Goal: Transaction & Acquisition: Download file/media

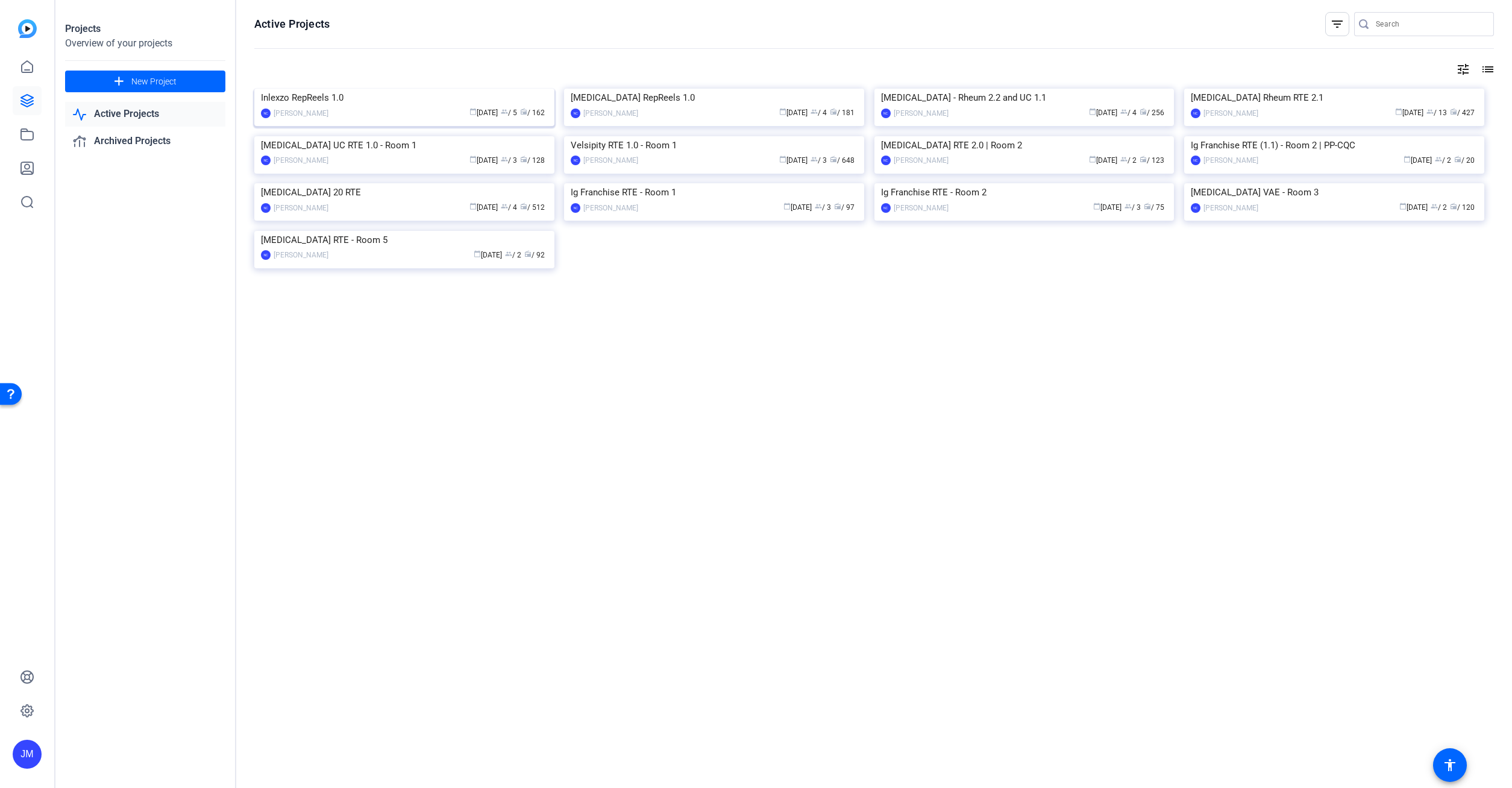
click at [377, 88] on img at bounding box center [404, 88] width 300 height 0
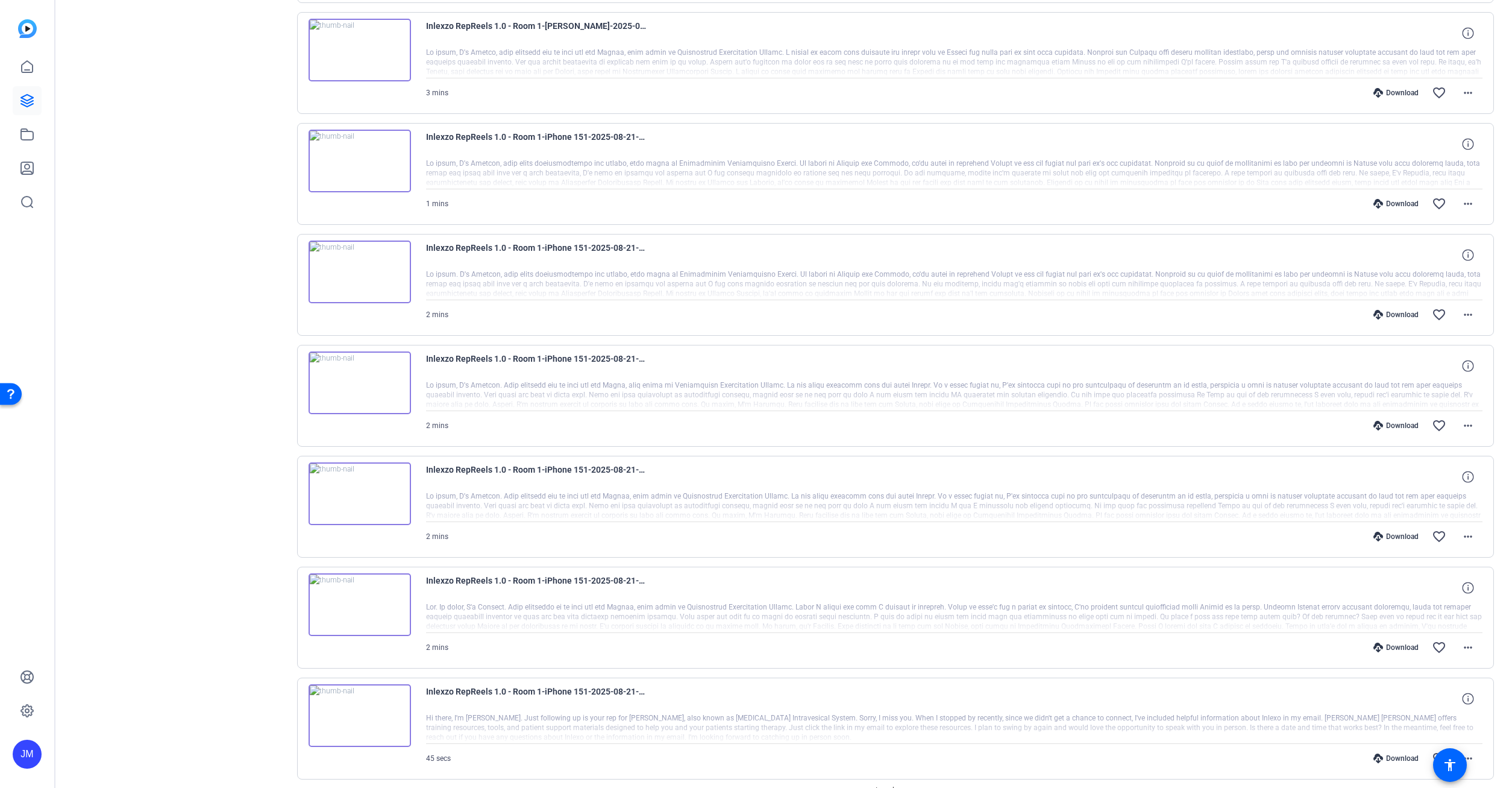
scroll to position [653, 0]
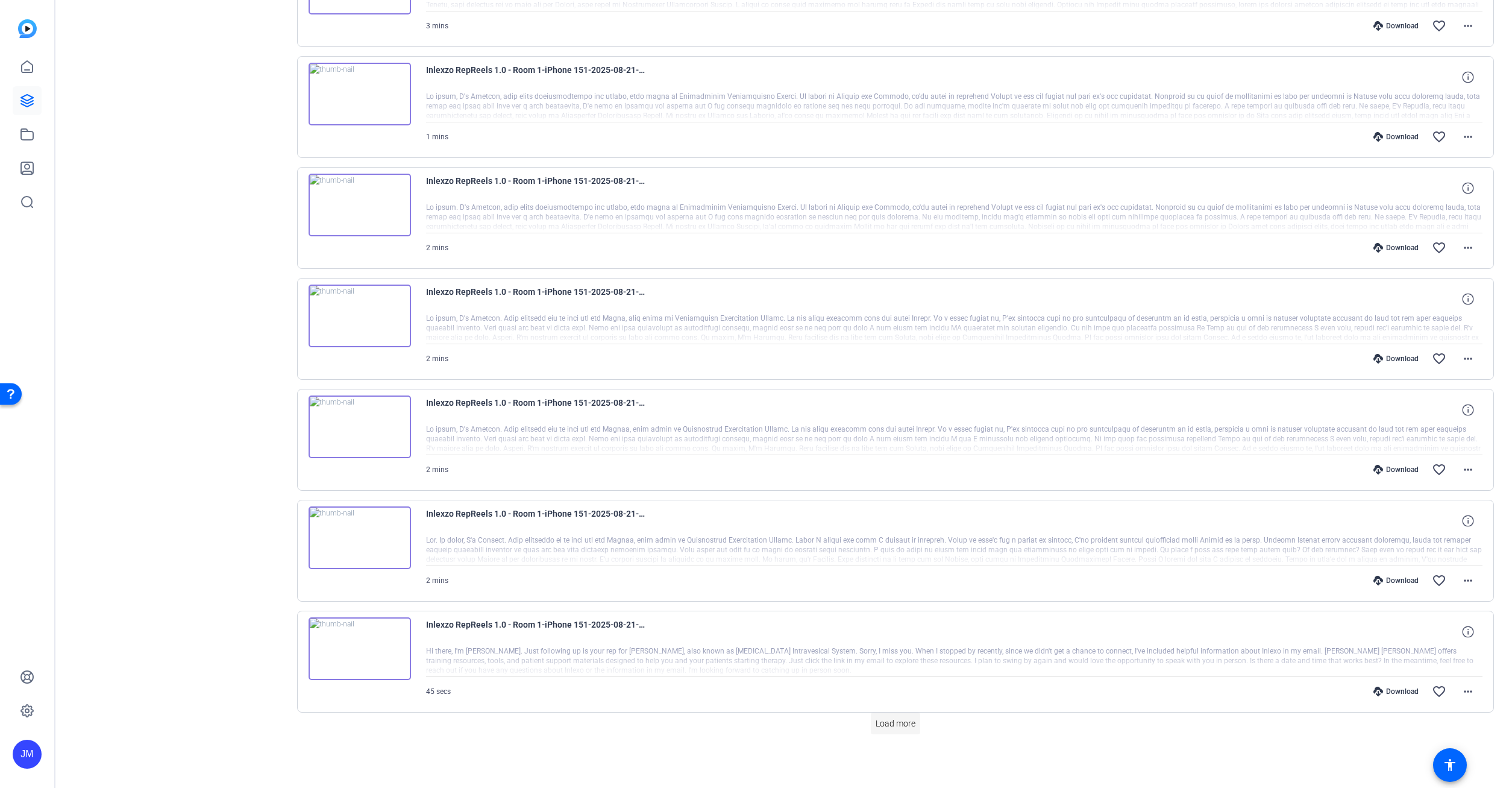
click at [888, 726] on span "Load more" at bounding box center [895, 724] width 40 height 13
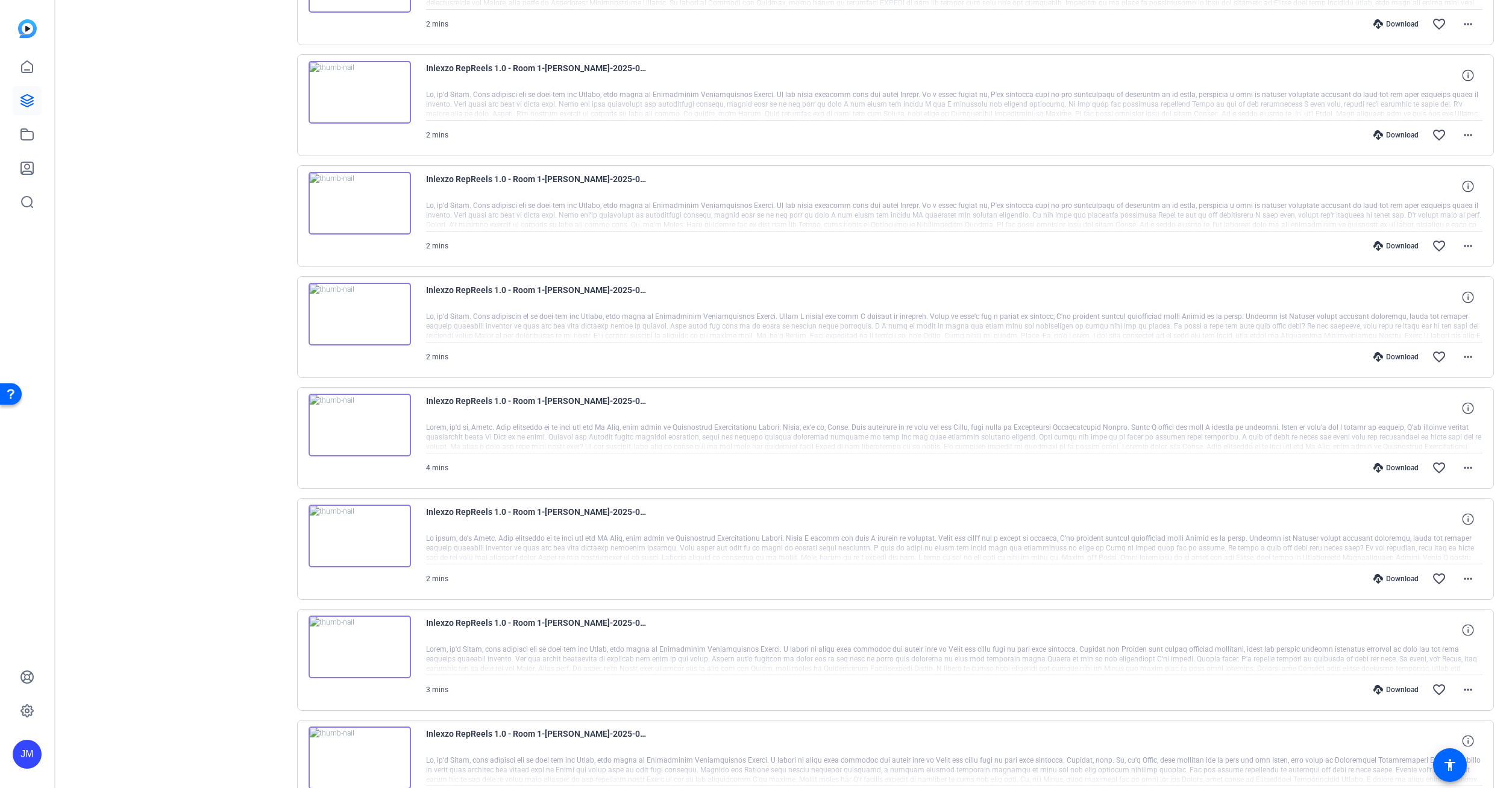
scroll to position [1762, 0]
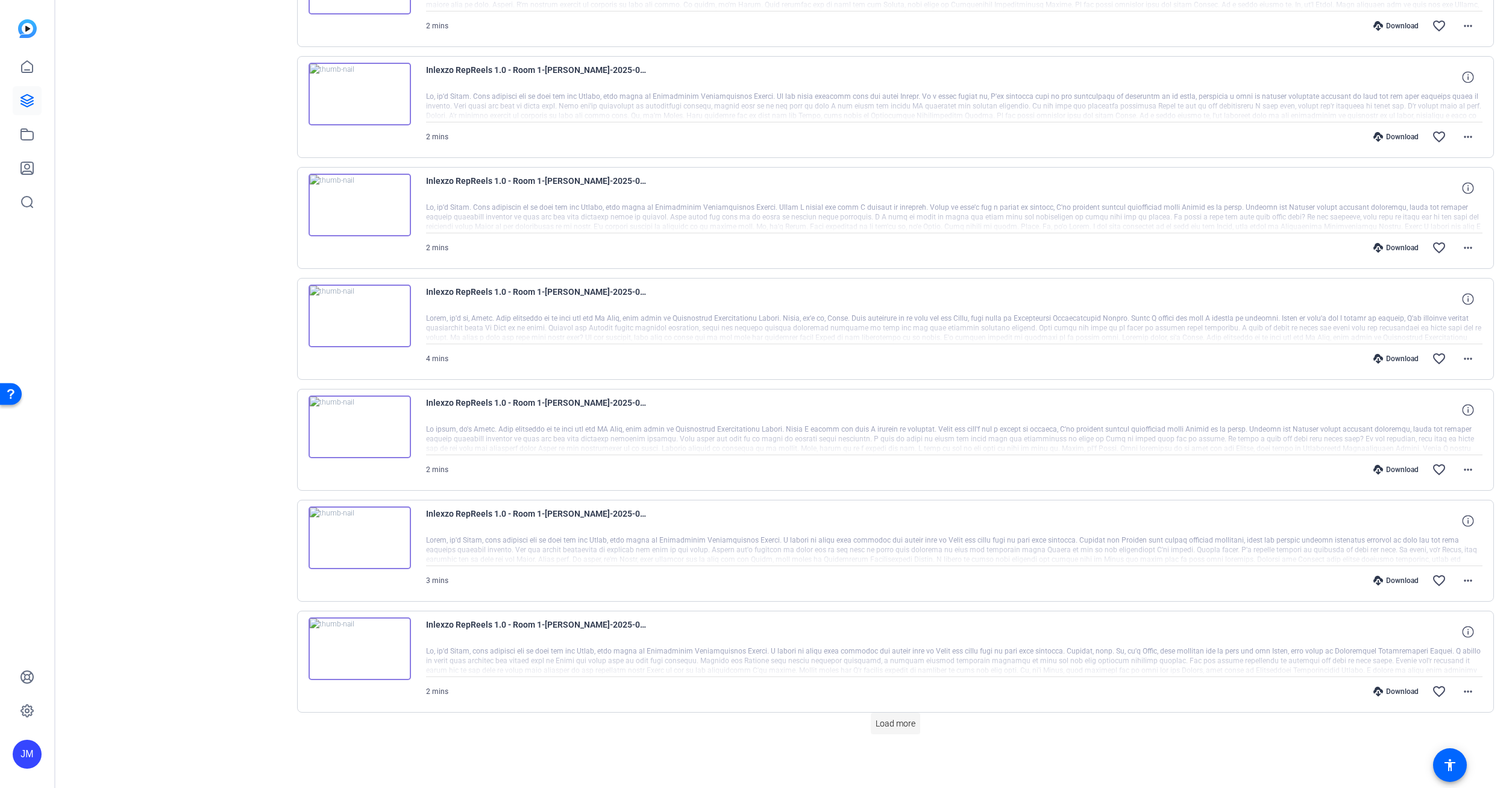
click at [918, 724] on span at bounding box center [895, 724] width 49 height 29
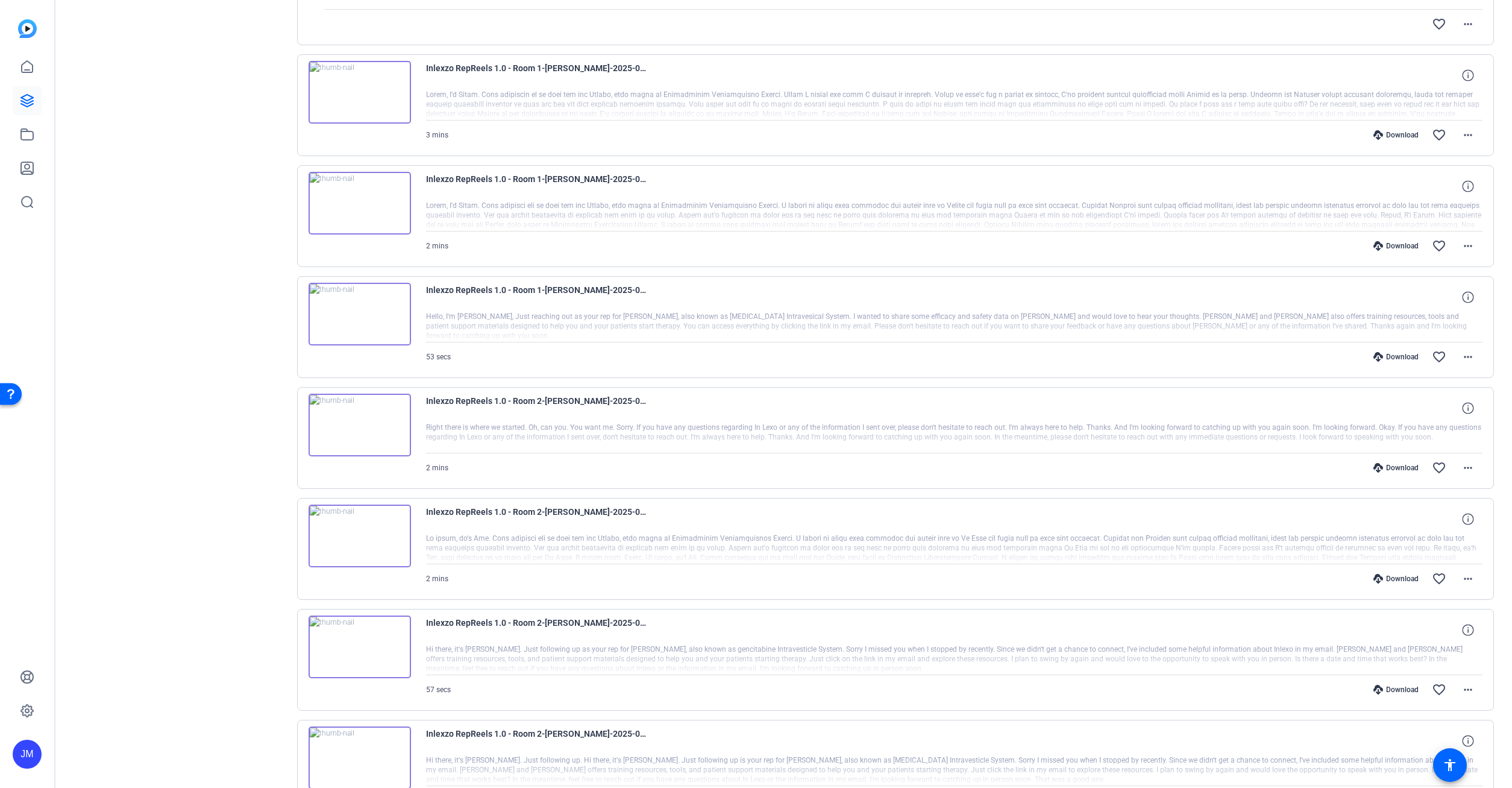
scroll to position [2872, 0]
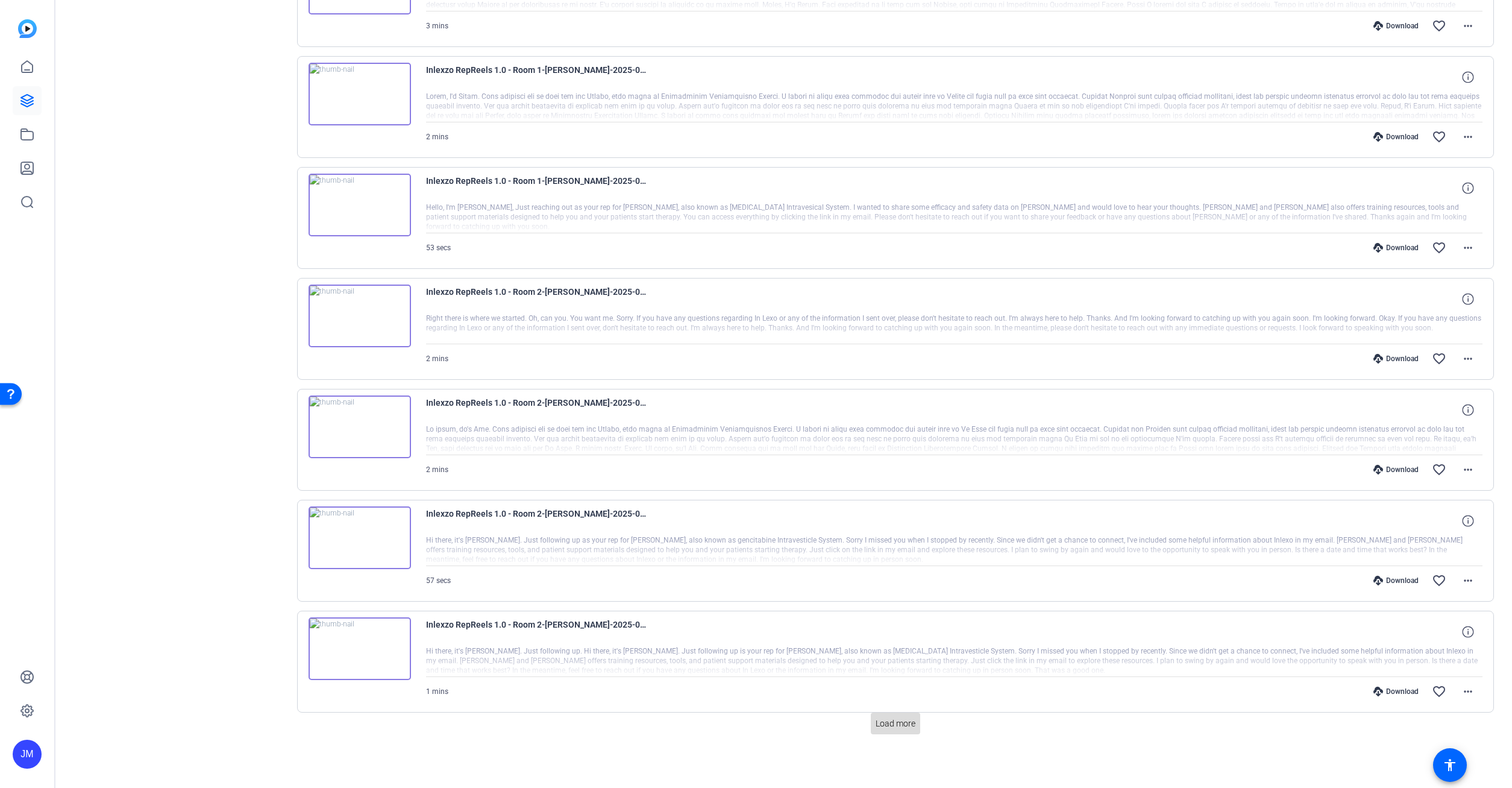
click at [891, 726] on span "Load more" at bounding box center [895, 724] width 40 height 13
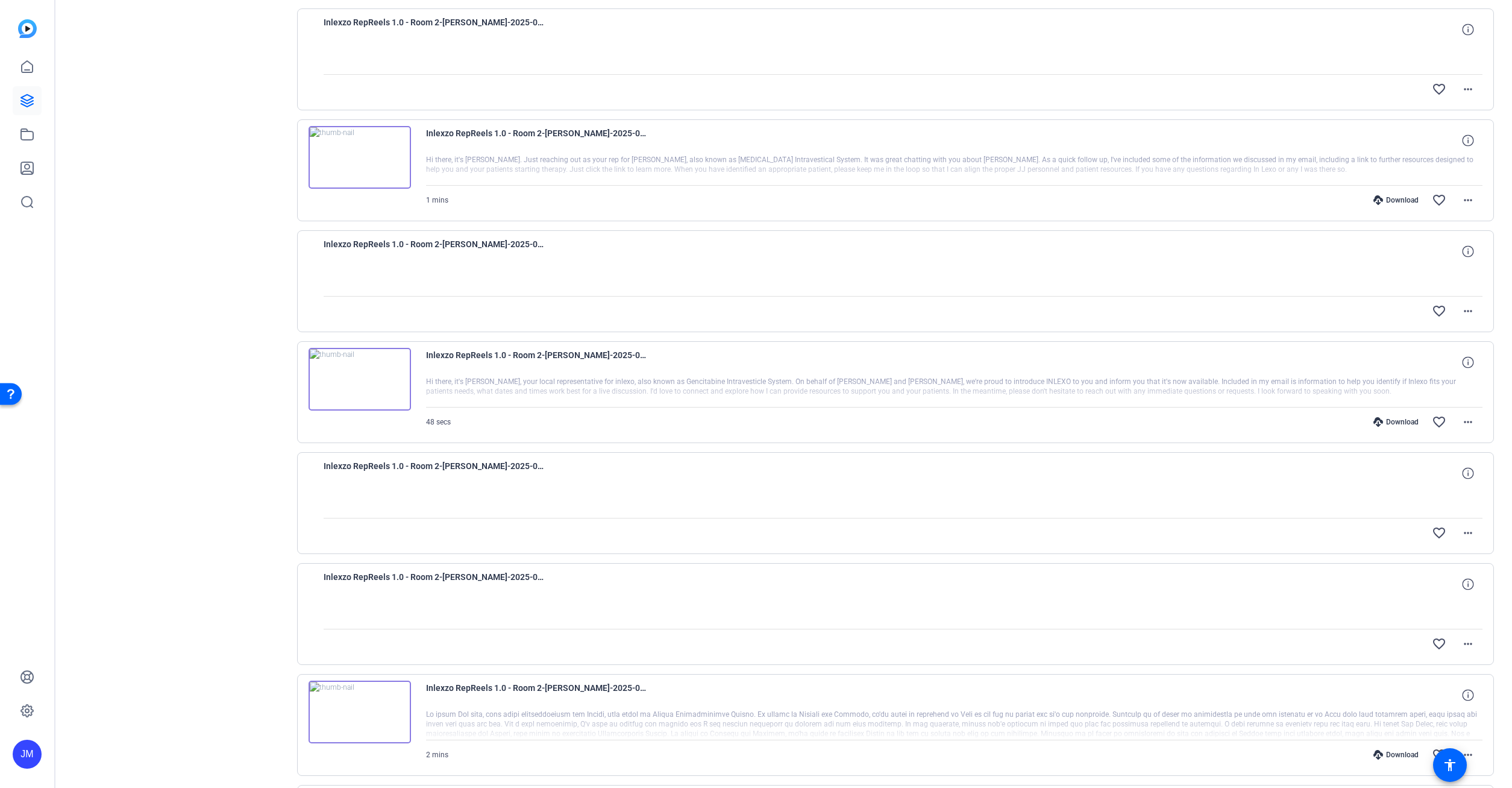
scroll to position [3982, 0]
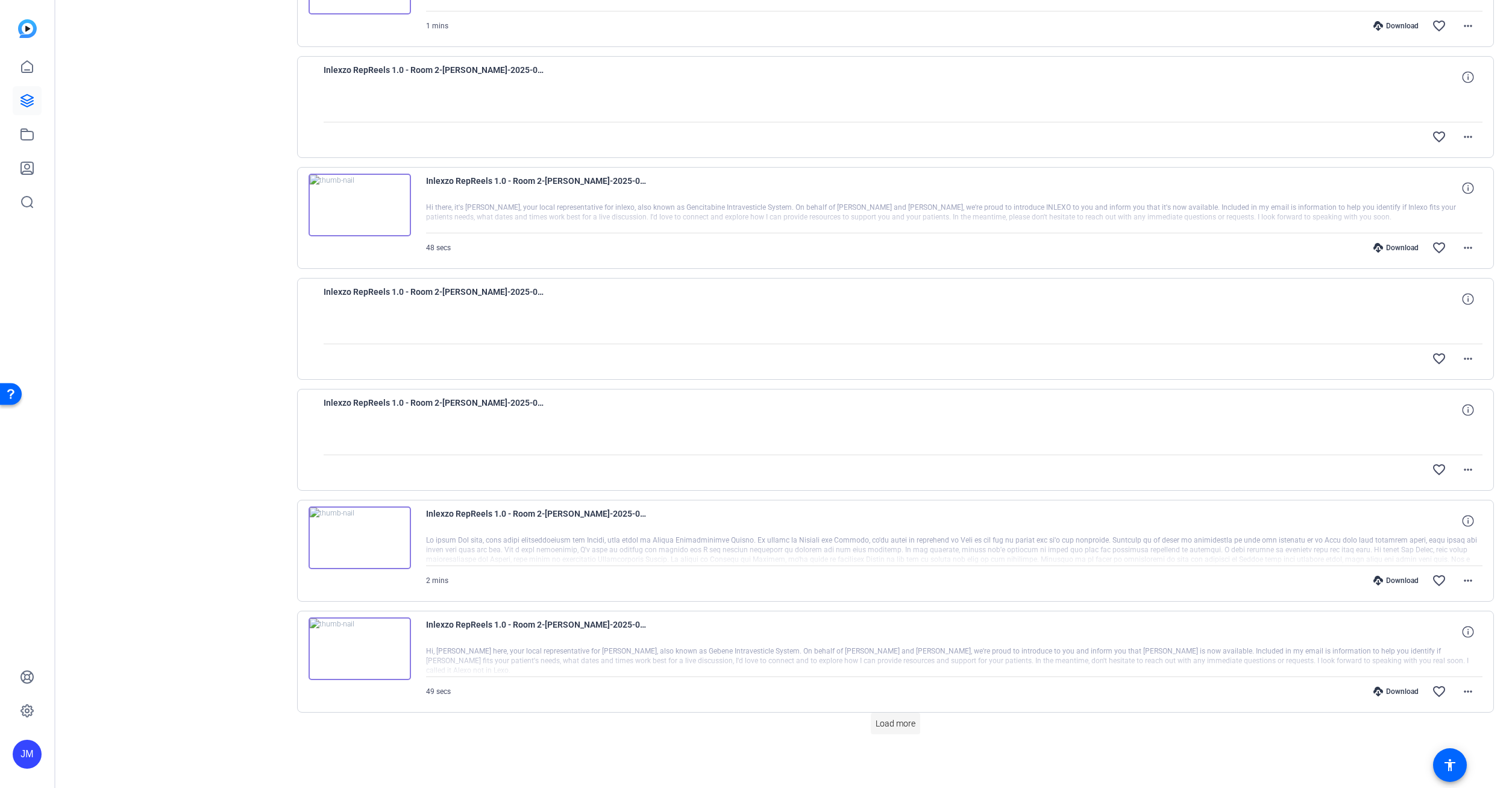
click at [902, 724] on span "Load more" at bounding box center [895, 724] width 40 height 13
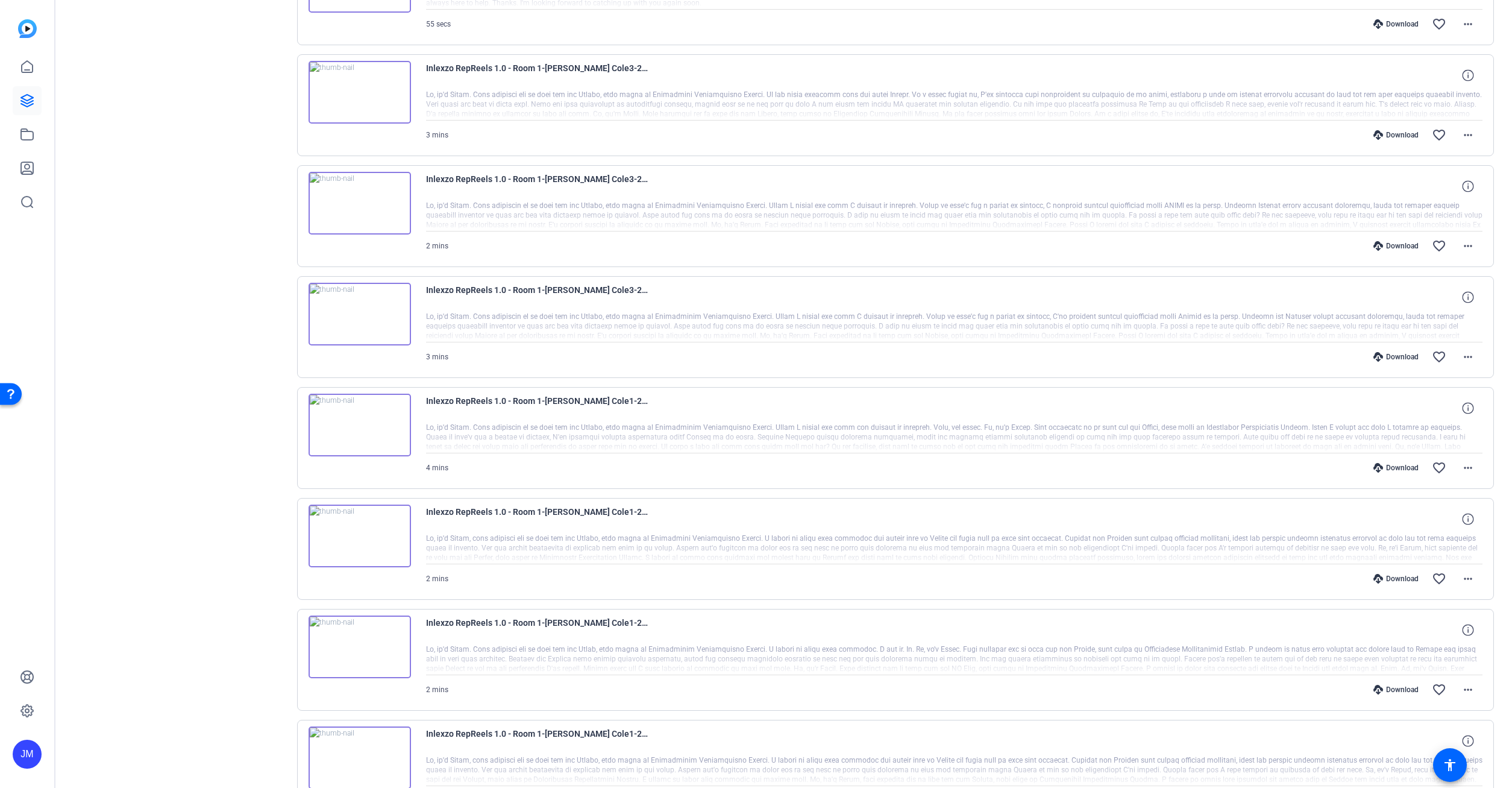
scroll to position [5091, 0]
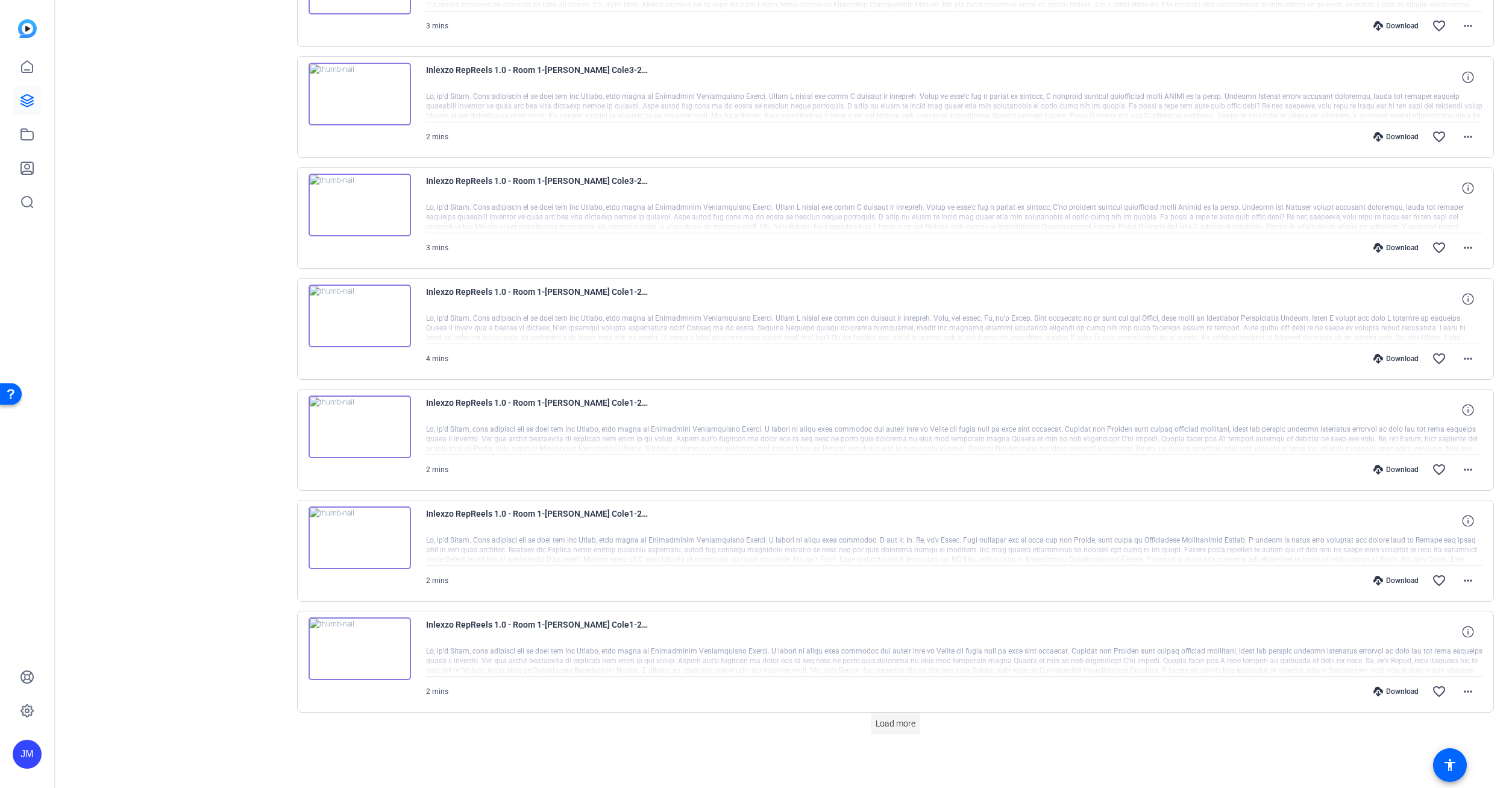
click at [914, 729] on span "Load more" at bounding box center [895, 724] width 40 height 13
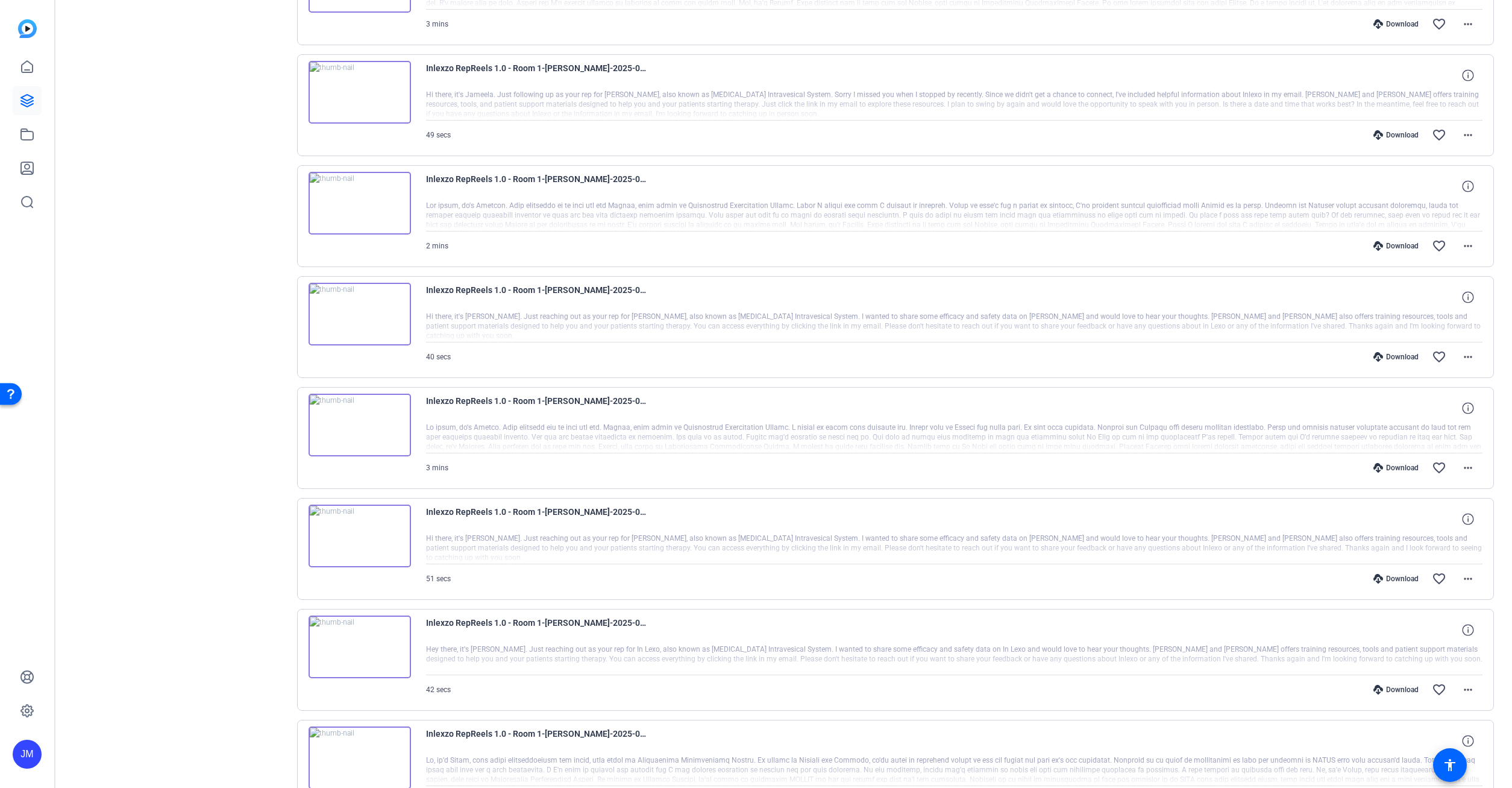
scroll to position [6201, 0]
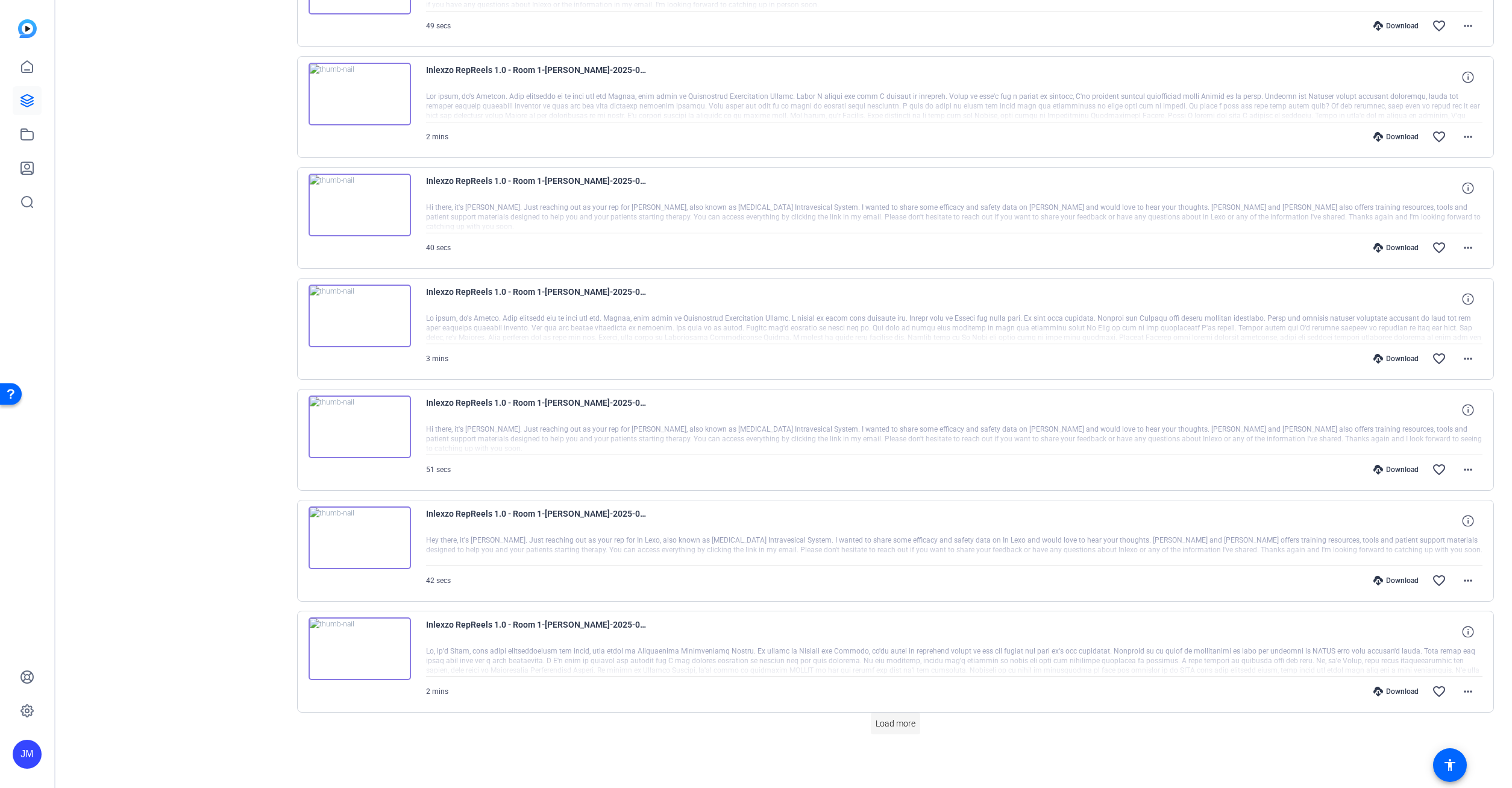
click at [894, 720] on span "Load more" at bounding box center [895, 724] width 40 height 13
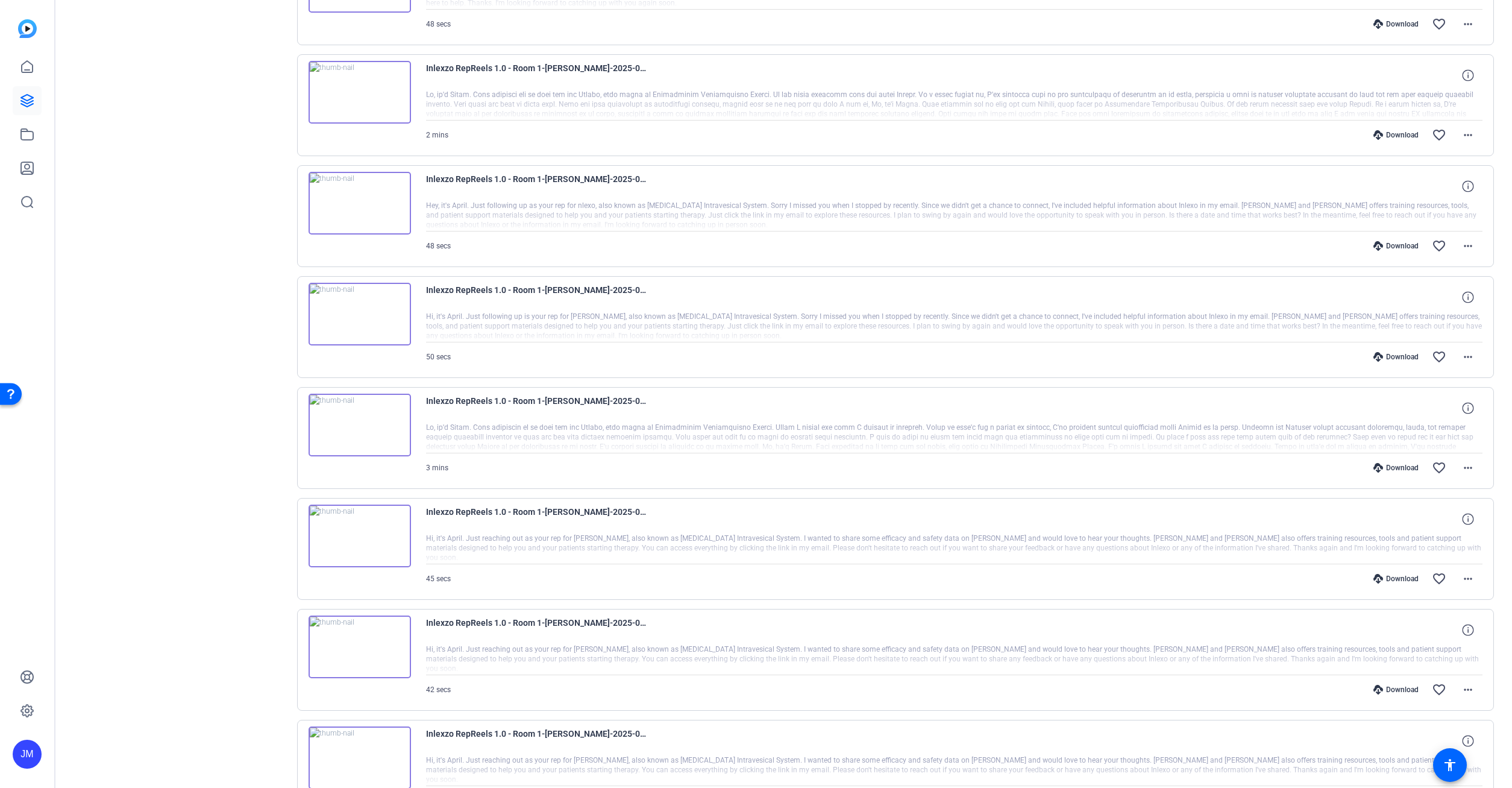
scroll to position [7311, 0]
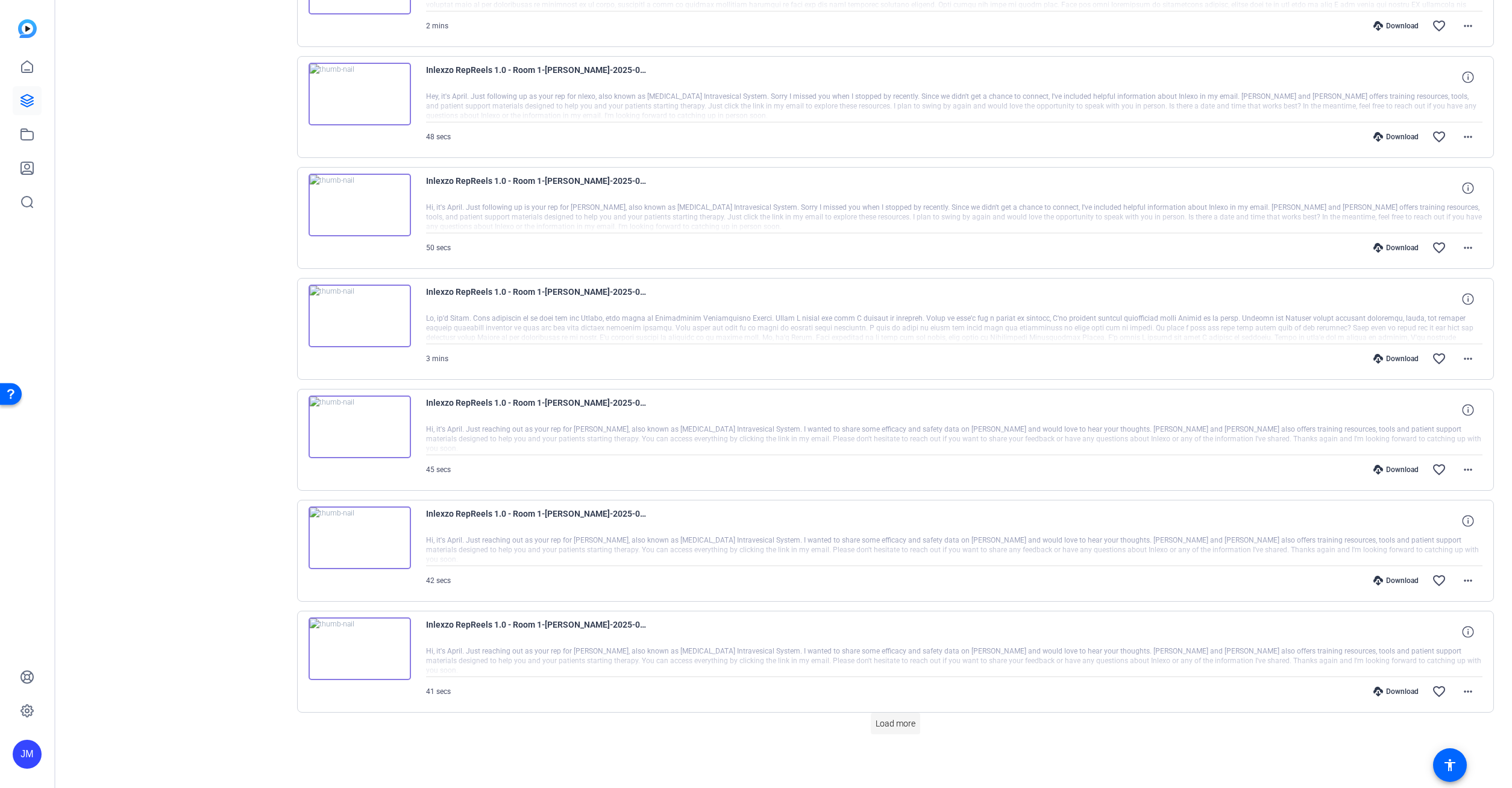
click at [903, 723] on span "Load more" at bounding box center [895, 724] width 40 height 13
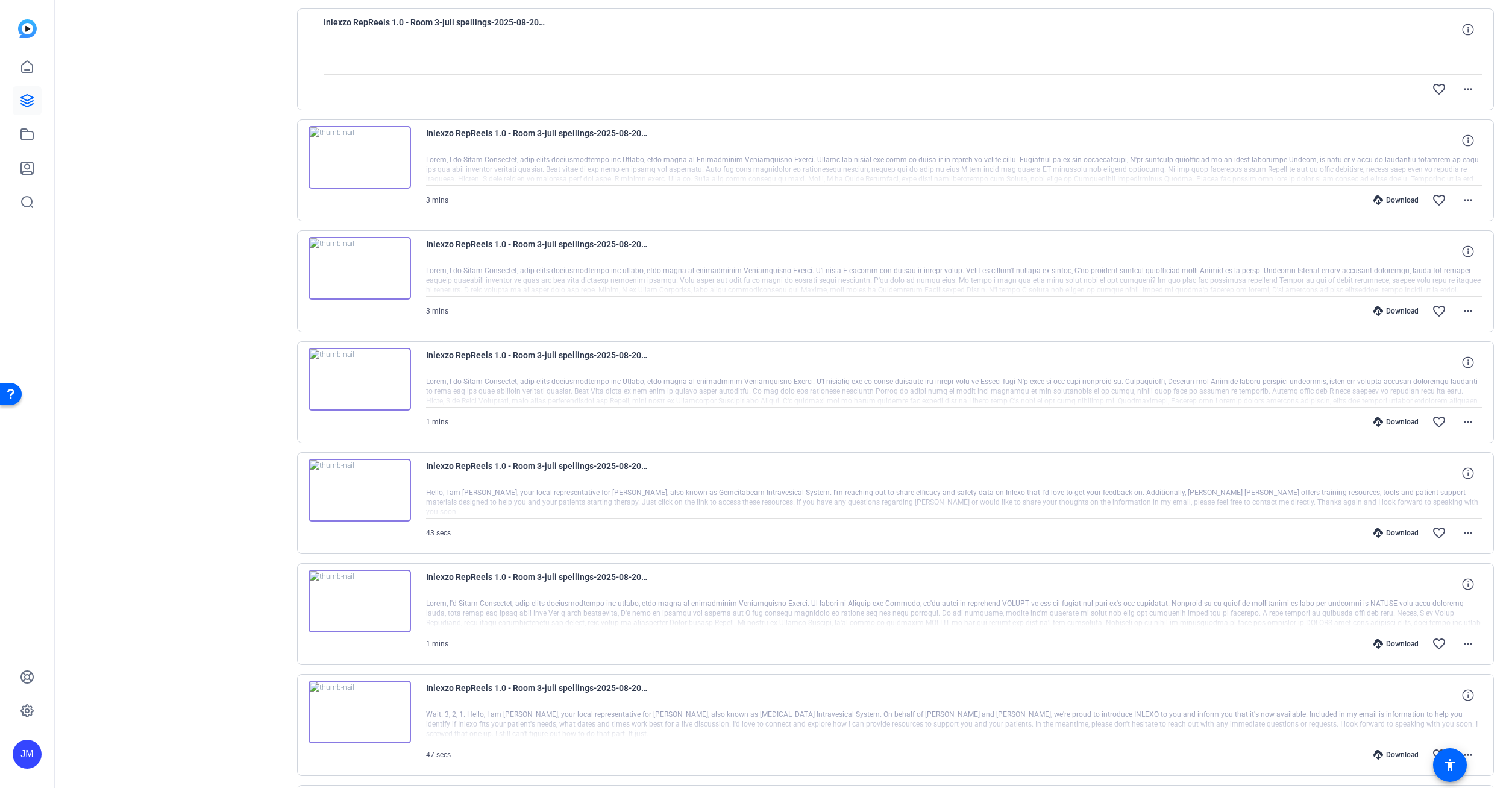
scroll to position [8420, 0]
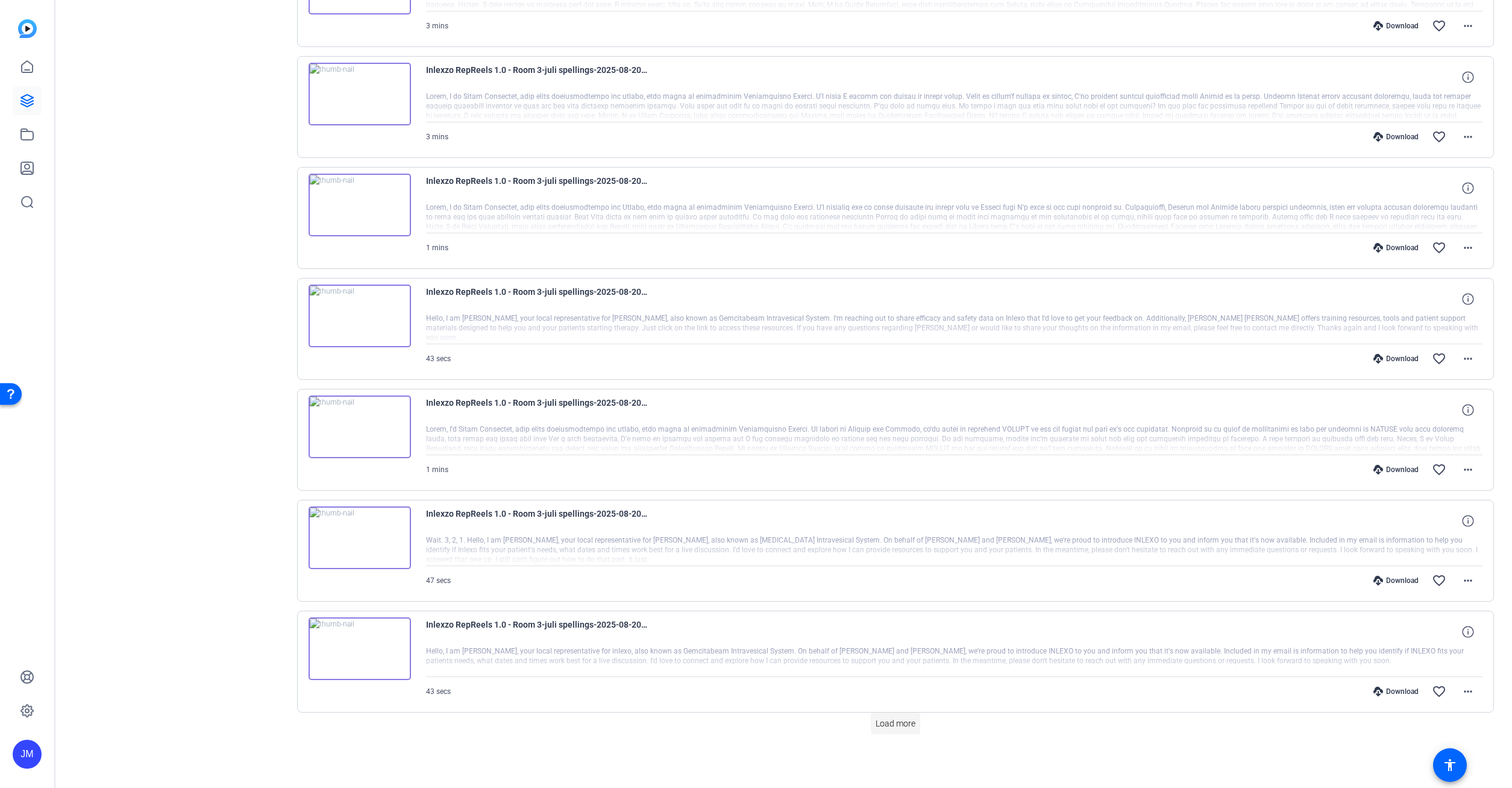
click at [886, 724] on span "Load more" at bounding box center [895, 724] width 40 height 13
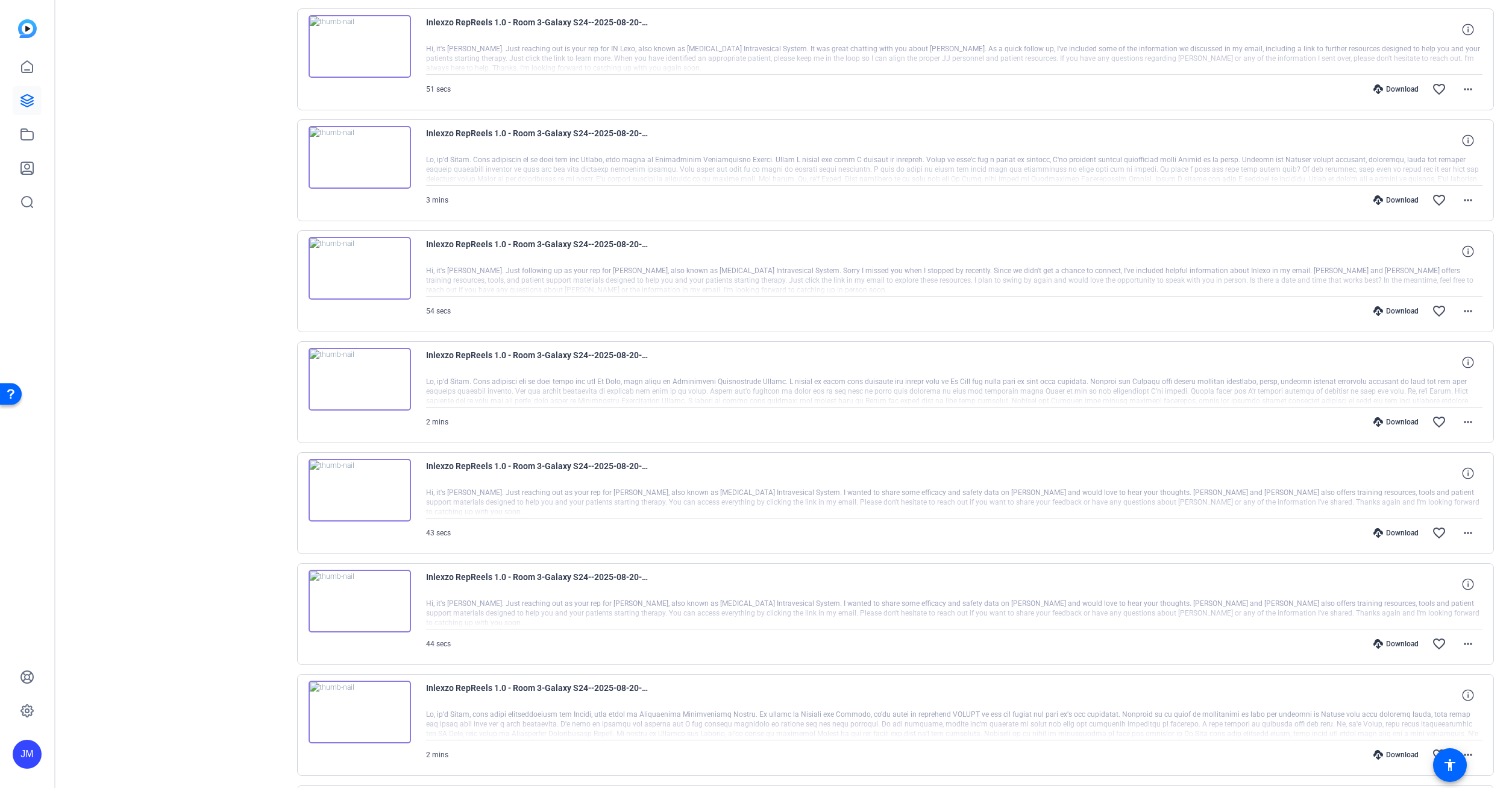
scroll to position [9530, 0]
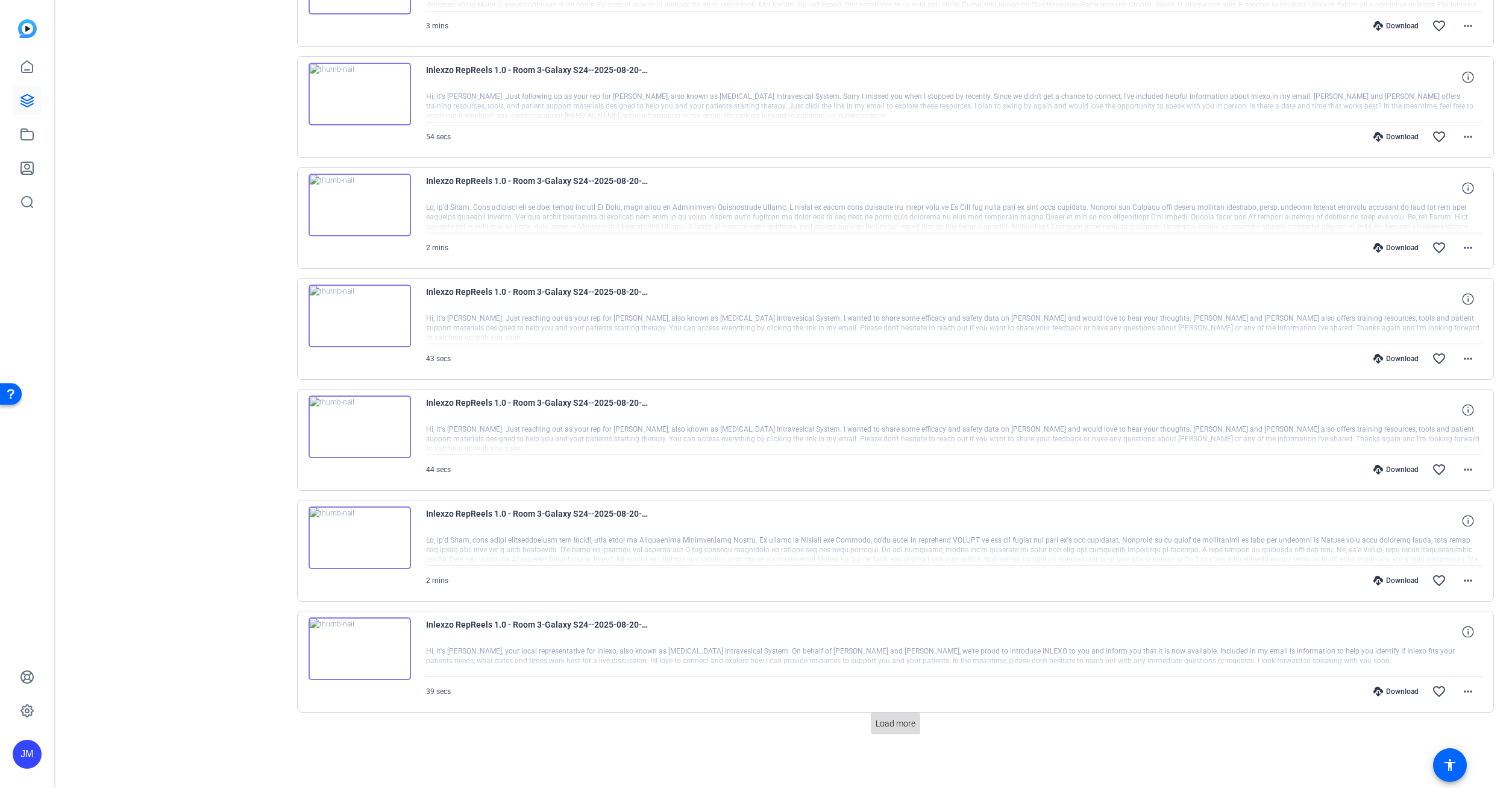
click at [888, 730] on span at bounding box center [895, 724] width 49 height 29
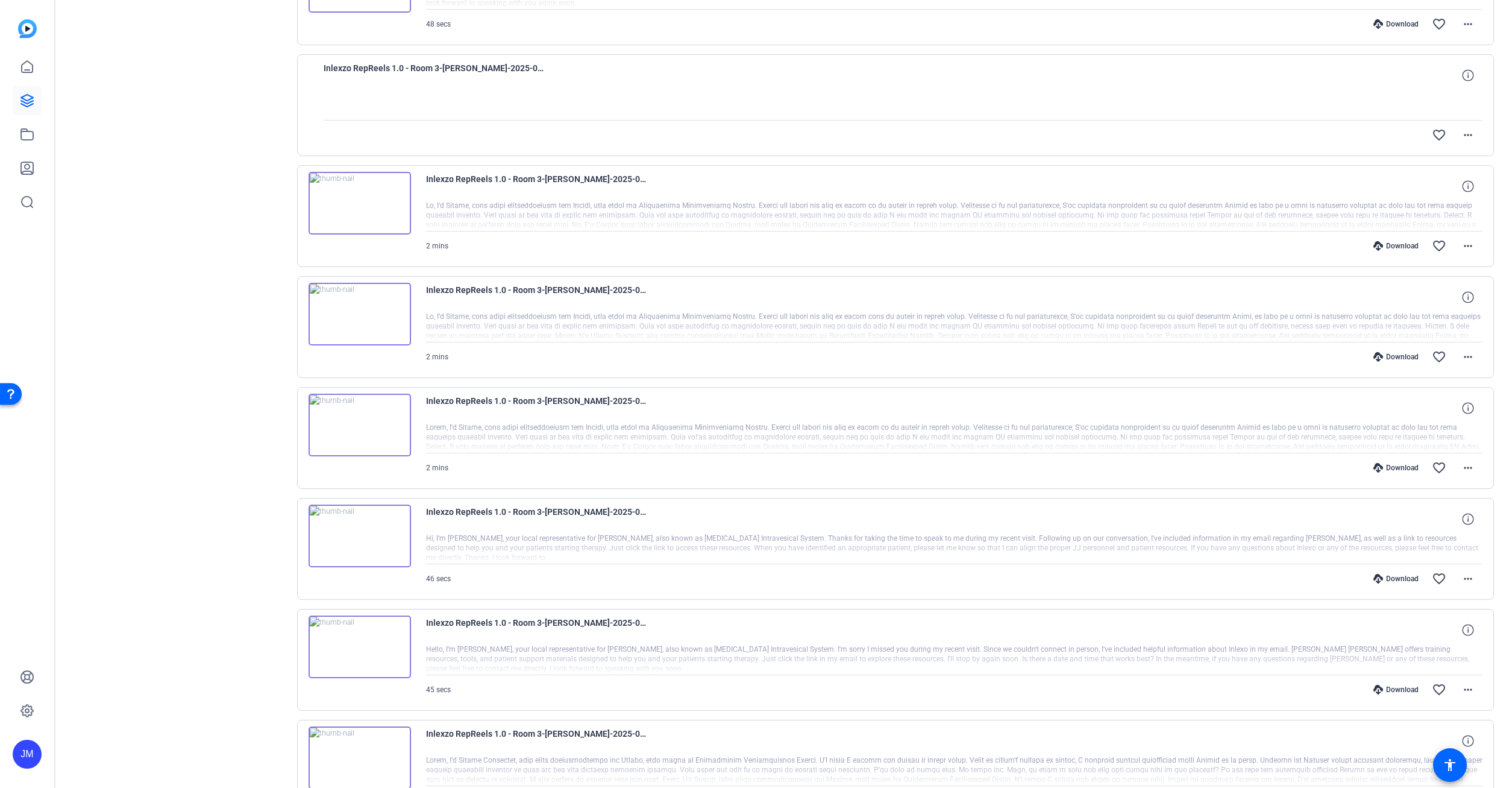
scroll to position [10640, 0]
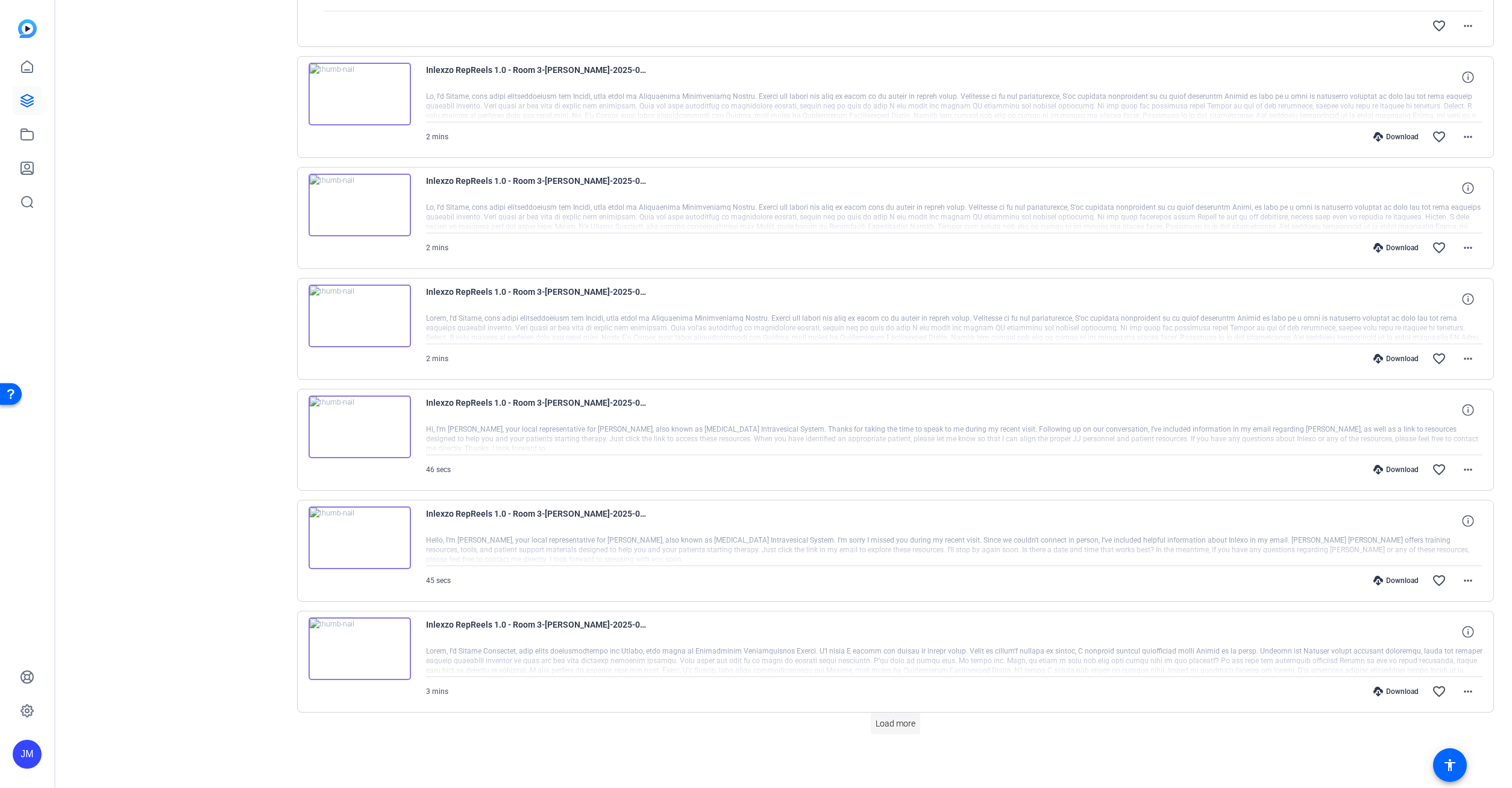
click at [895, 717] on span at bounding box center [895, 724] width 49 height 29
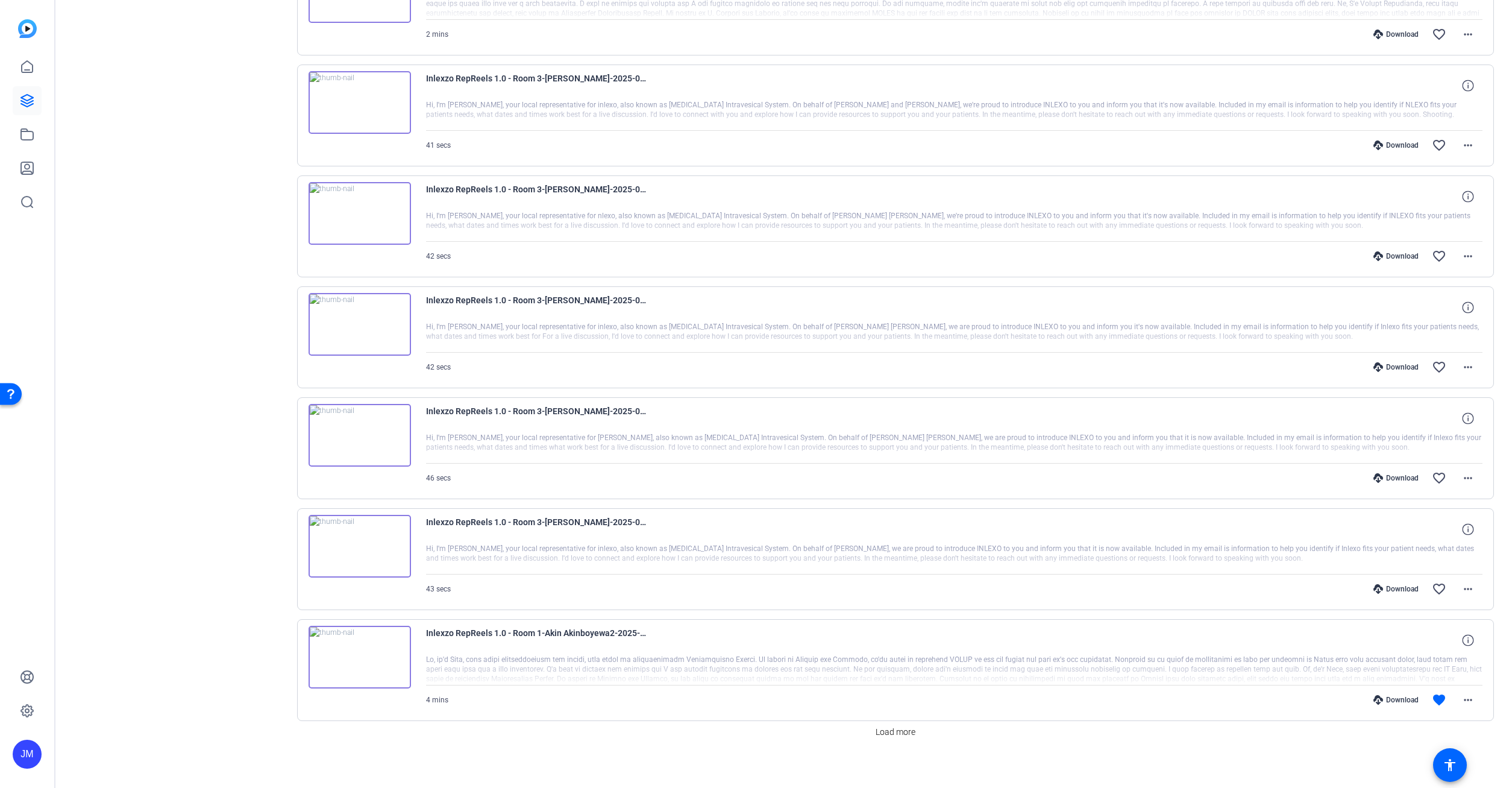
scroll to position [11749, 0]
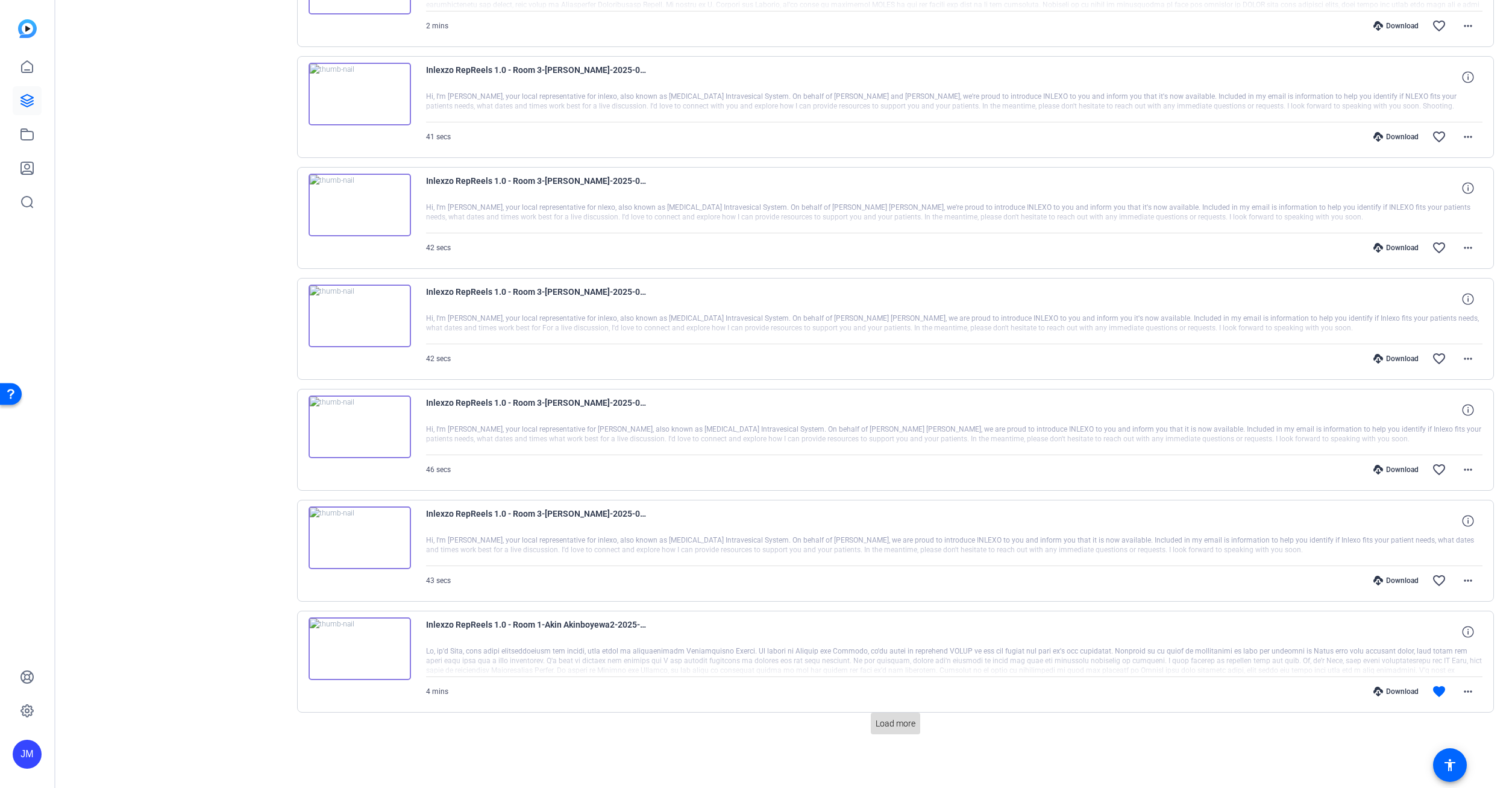
click at [895, 725] on span "Load more" at bounding box center [895, 724] width 40 height 13
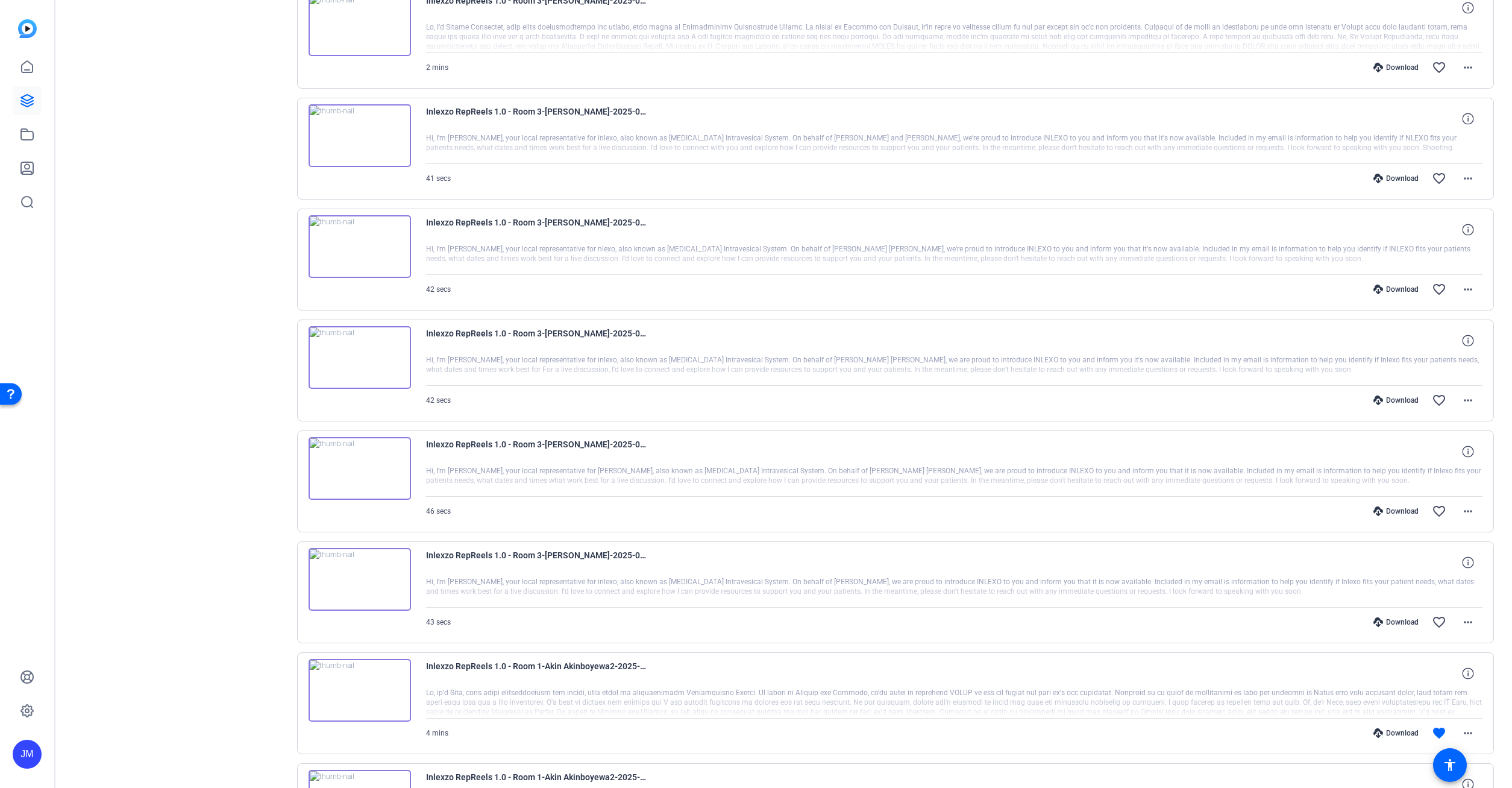
click at [382, 578] on img at bounding box center [360, 579] width 102 height 62
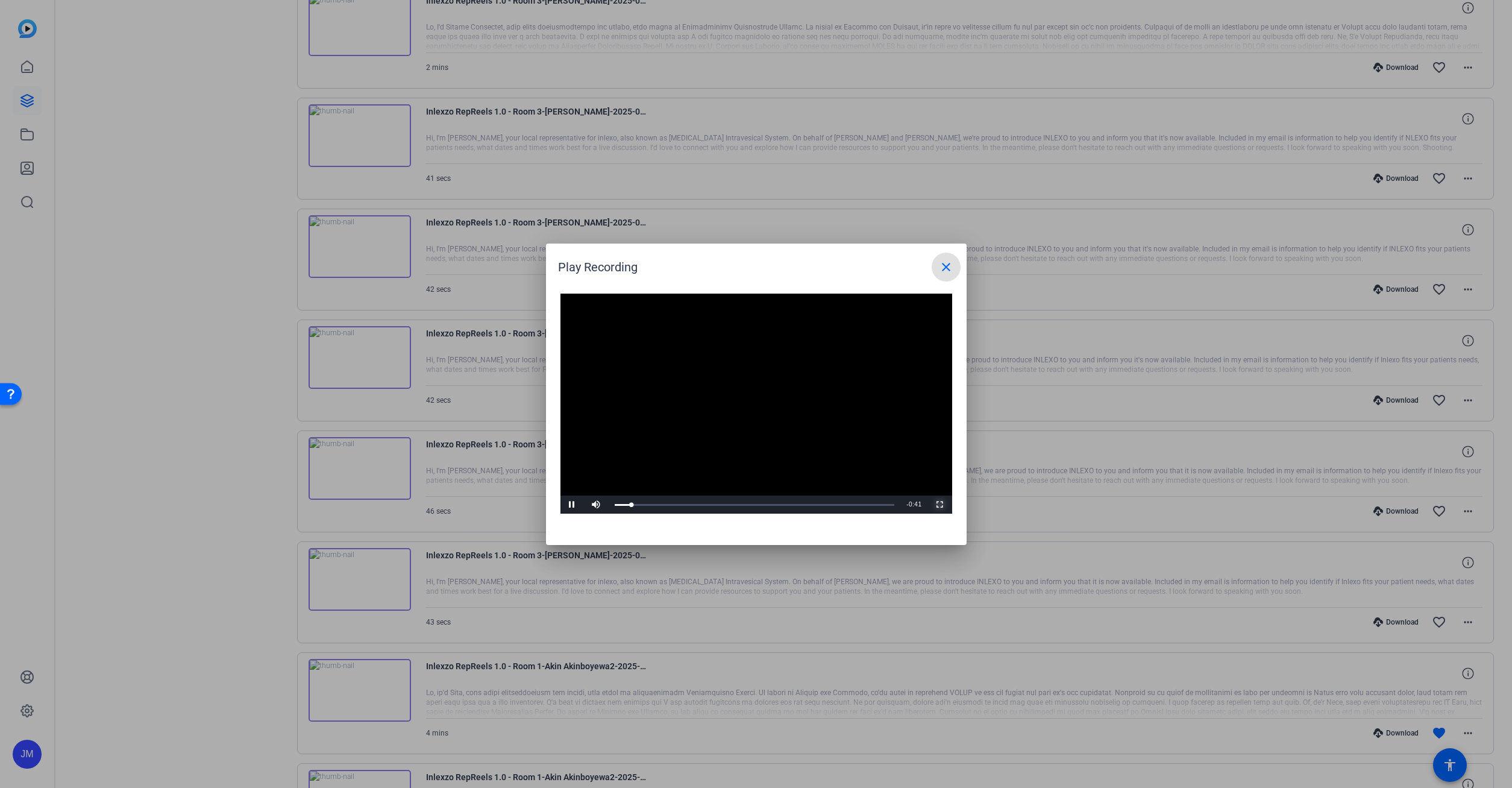
click at [942, 505] on span "Video Player" at bounding box center [941, 505] width 24 height 0
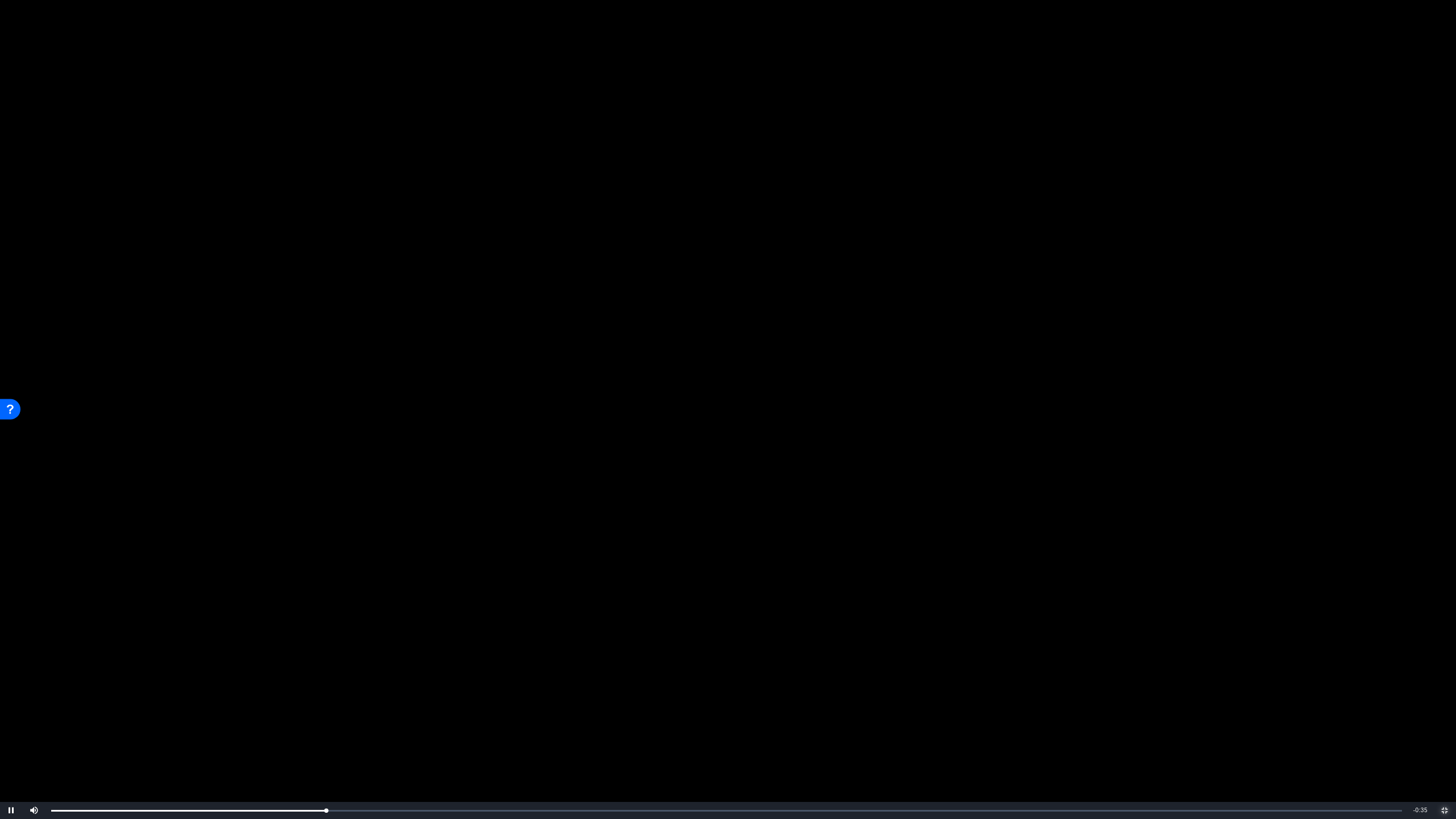
click at [1427, 743] on span "Video Player" at bounding box center [1445, 811] width 23 height 0
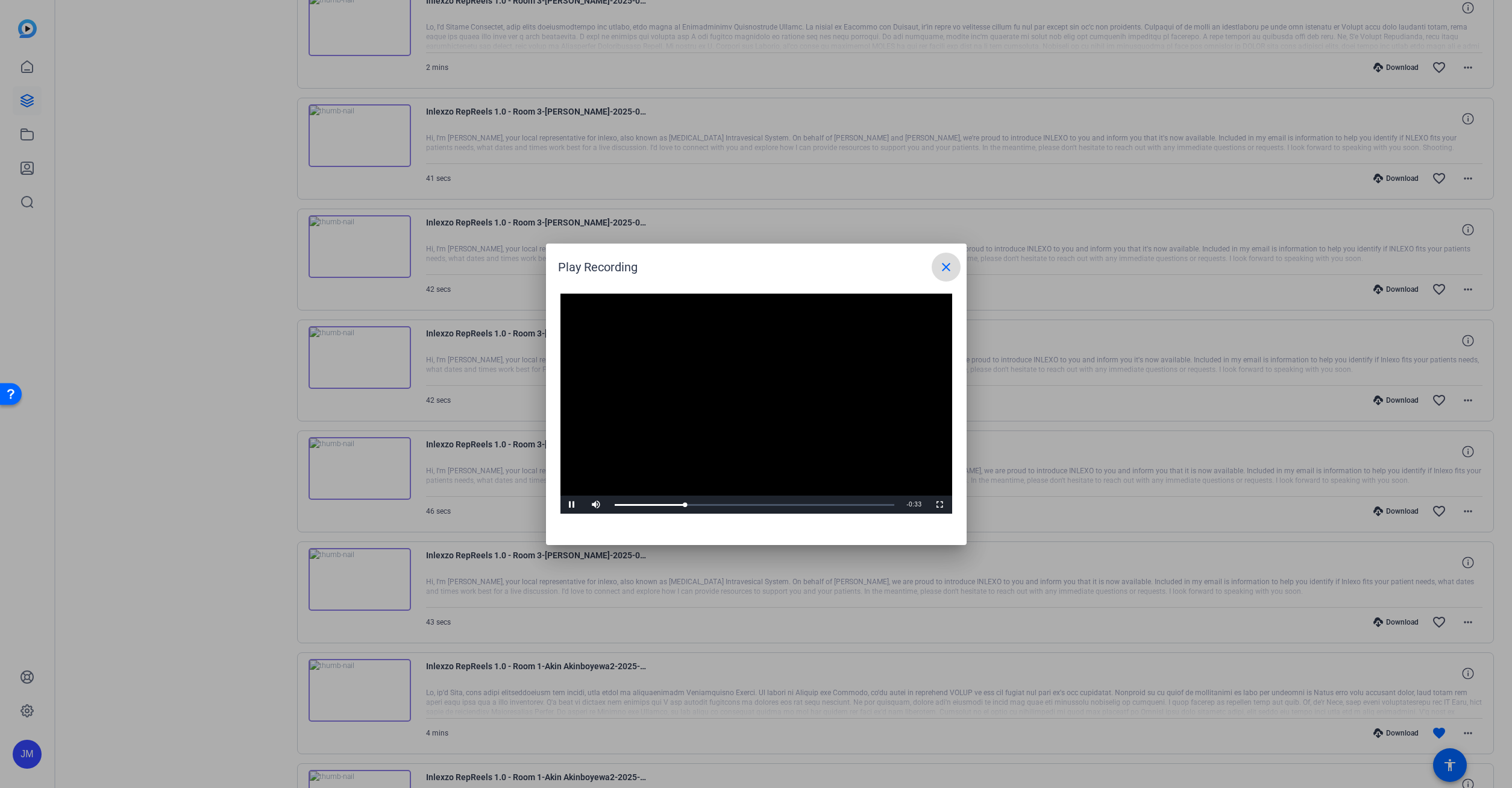
click at [945, 272] on mat-icon "close" at bounding box center [946, 268] width 15 height 15
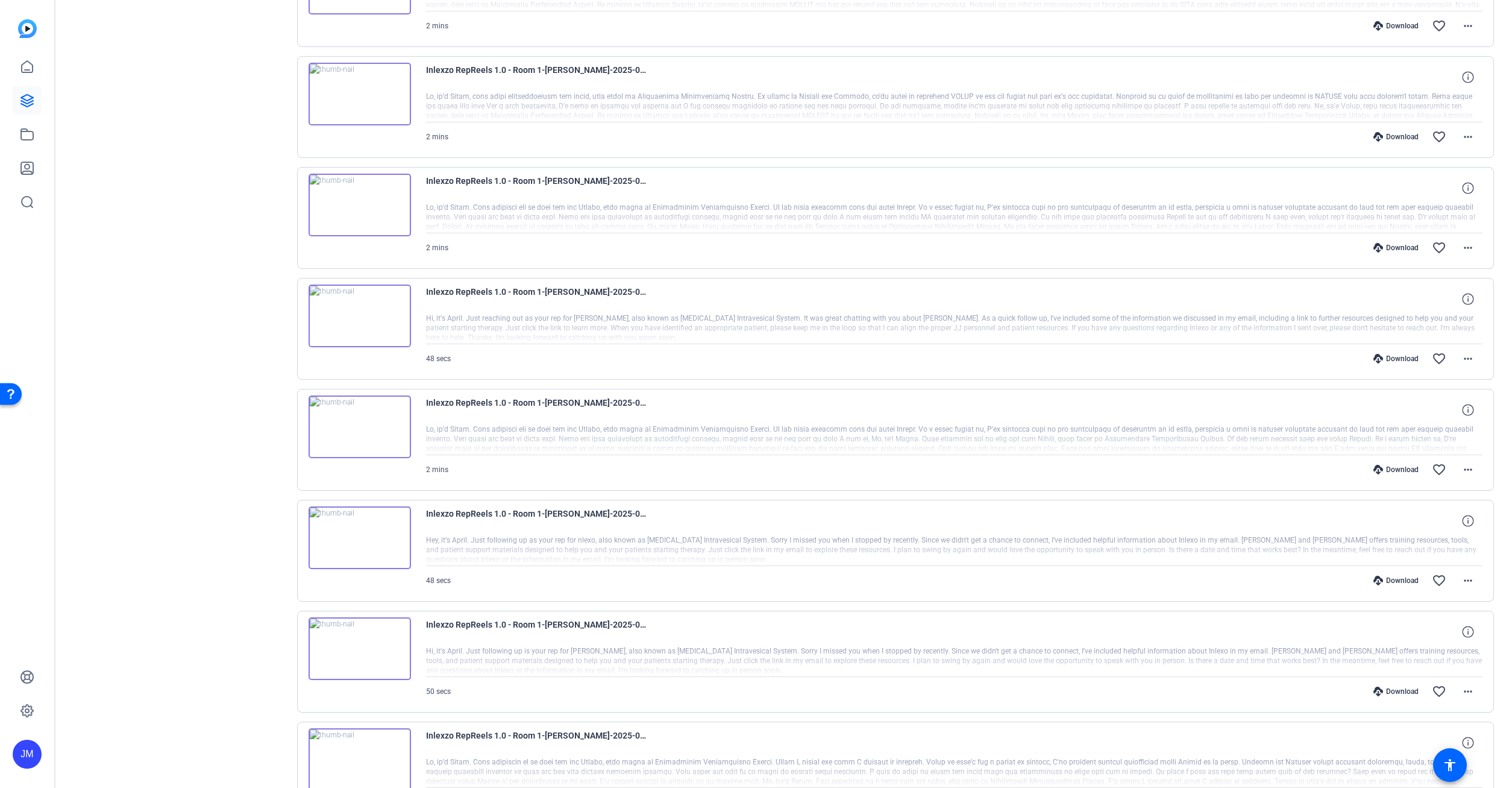
scroll to position [6541, 0]
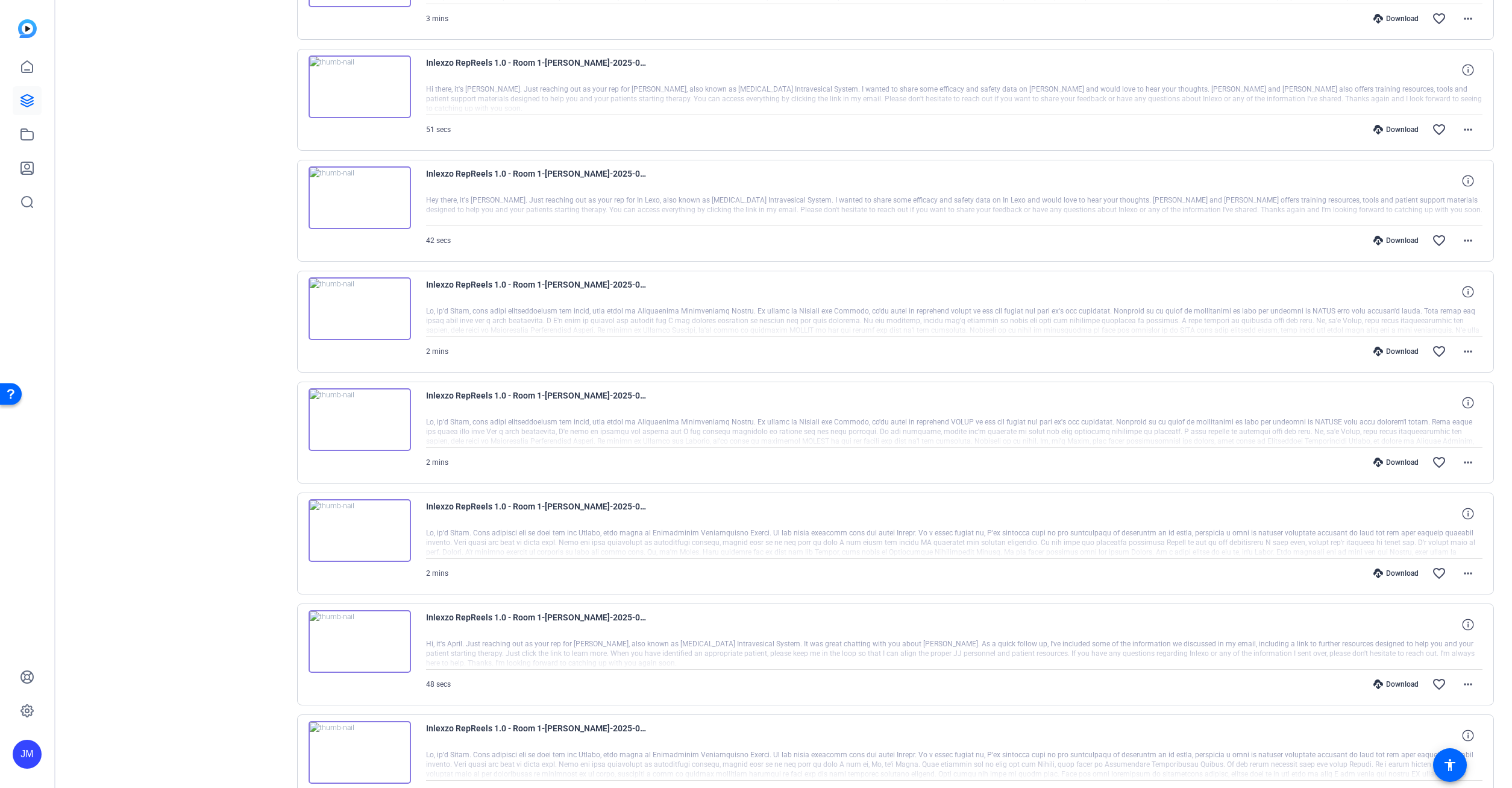
click at [1403, 350] on div "Download" at bounding box center [1396, 352] width 58 height 10
click at [1439, 349] on mat-icon "favorite_border" at bounding box center [1439, 352] width 15 height 15
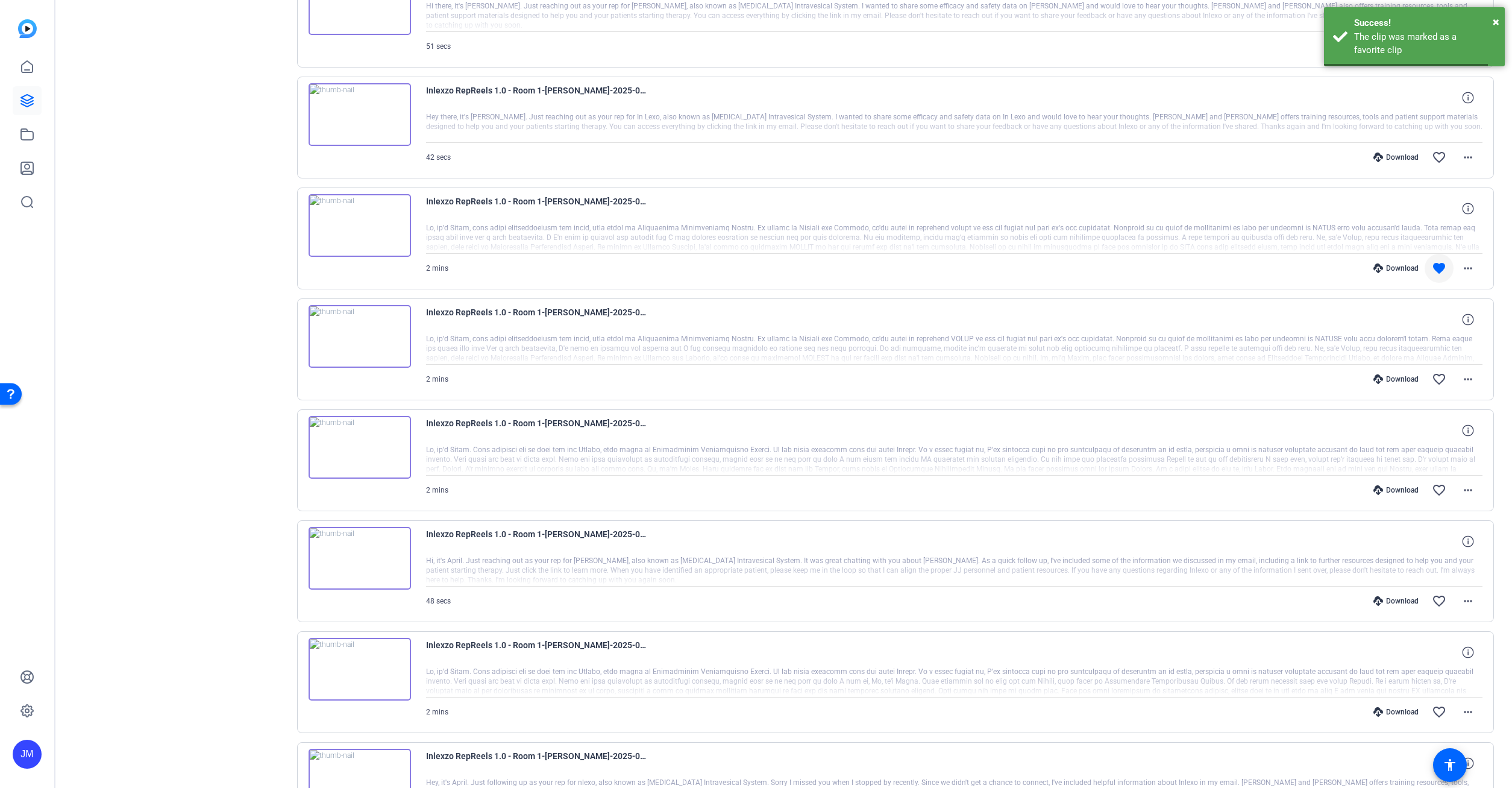
scroll to position [6671, 0]
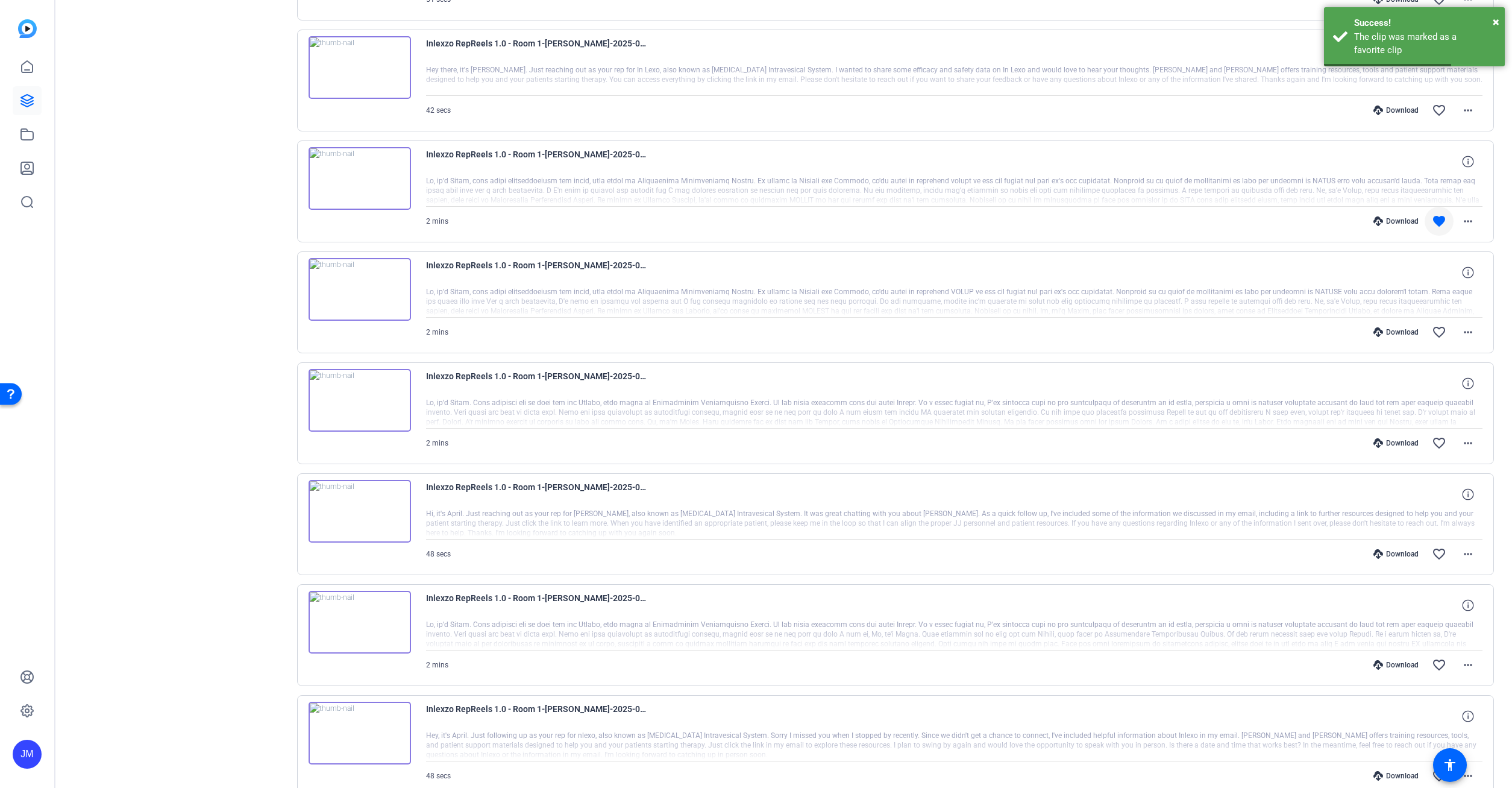
click at [1405, 330] on div "Download" at bounding box center [1396, 332] width 58 height 10
click at [1442, 329] on mat-icon "favorite_border" at bounding box center [1439, 332] width 15 height 15
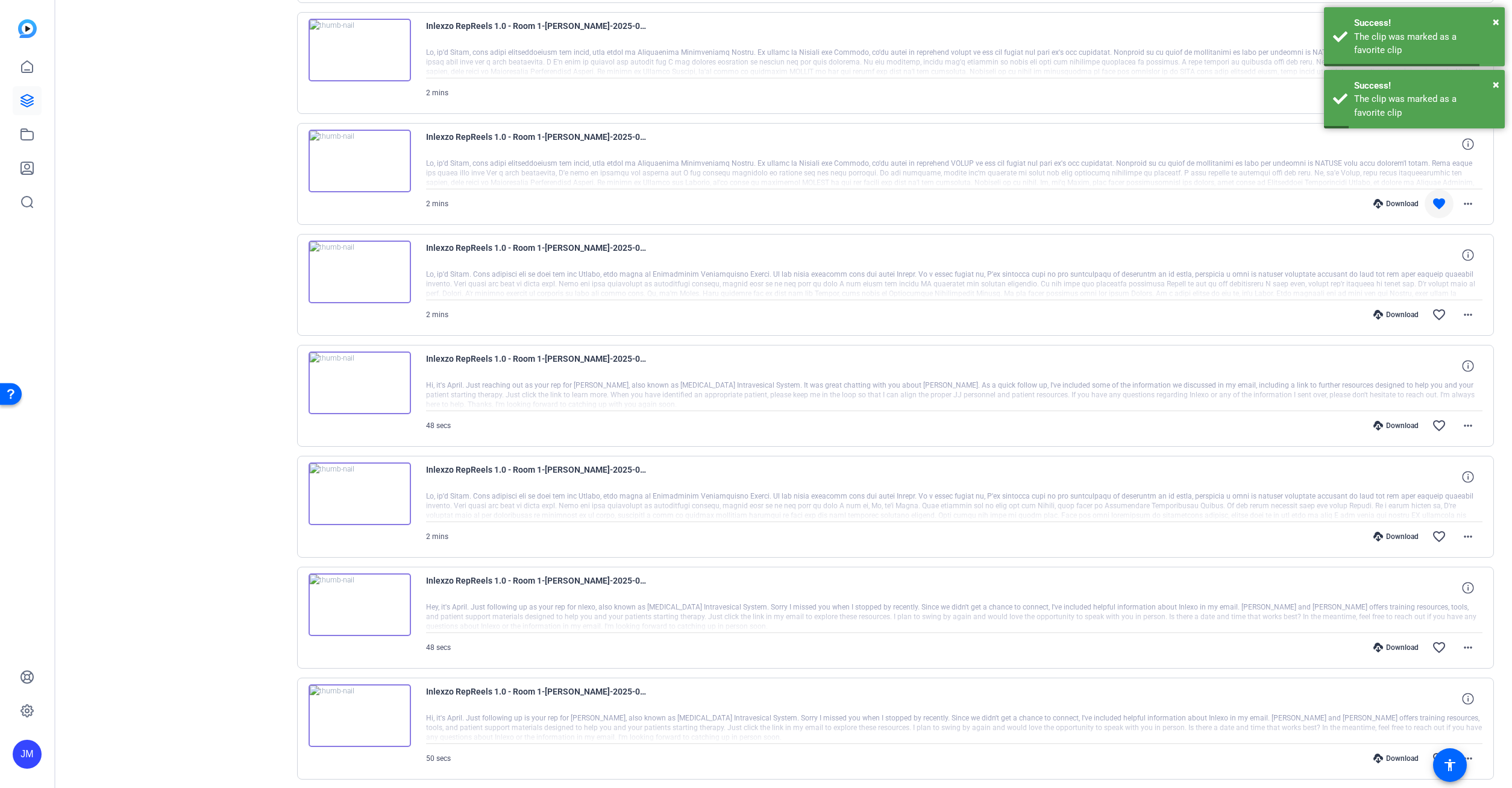
scroll to position [6802, 0]
click at [1399, 310] on div "Download" at bounding box center [1396, 313] width 58 height 10
click at [1437, 314] on mat-icon "favorite_border" at bounding box center [1439, 313] width 15 height 15
click at [1401, 422] on div "Download" at bounding box center [1396, 424] width 58 height 10
click at [1438, 424] on mat-icon "favorite_border" at bounding box center [1439, 424] width 15 height 15
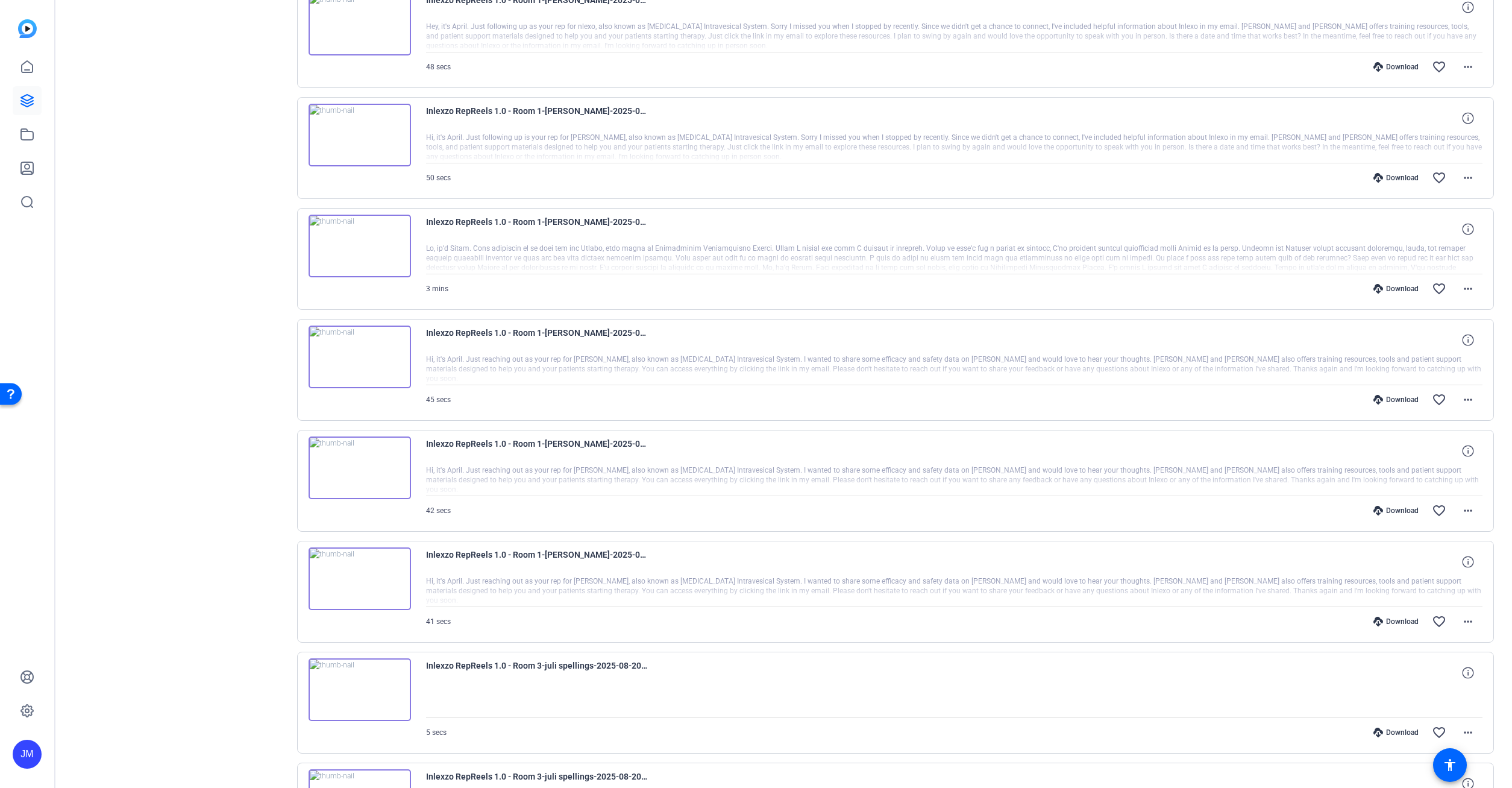
scroll to position [7322, 0]
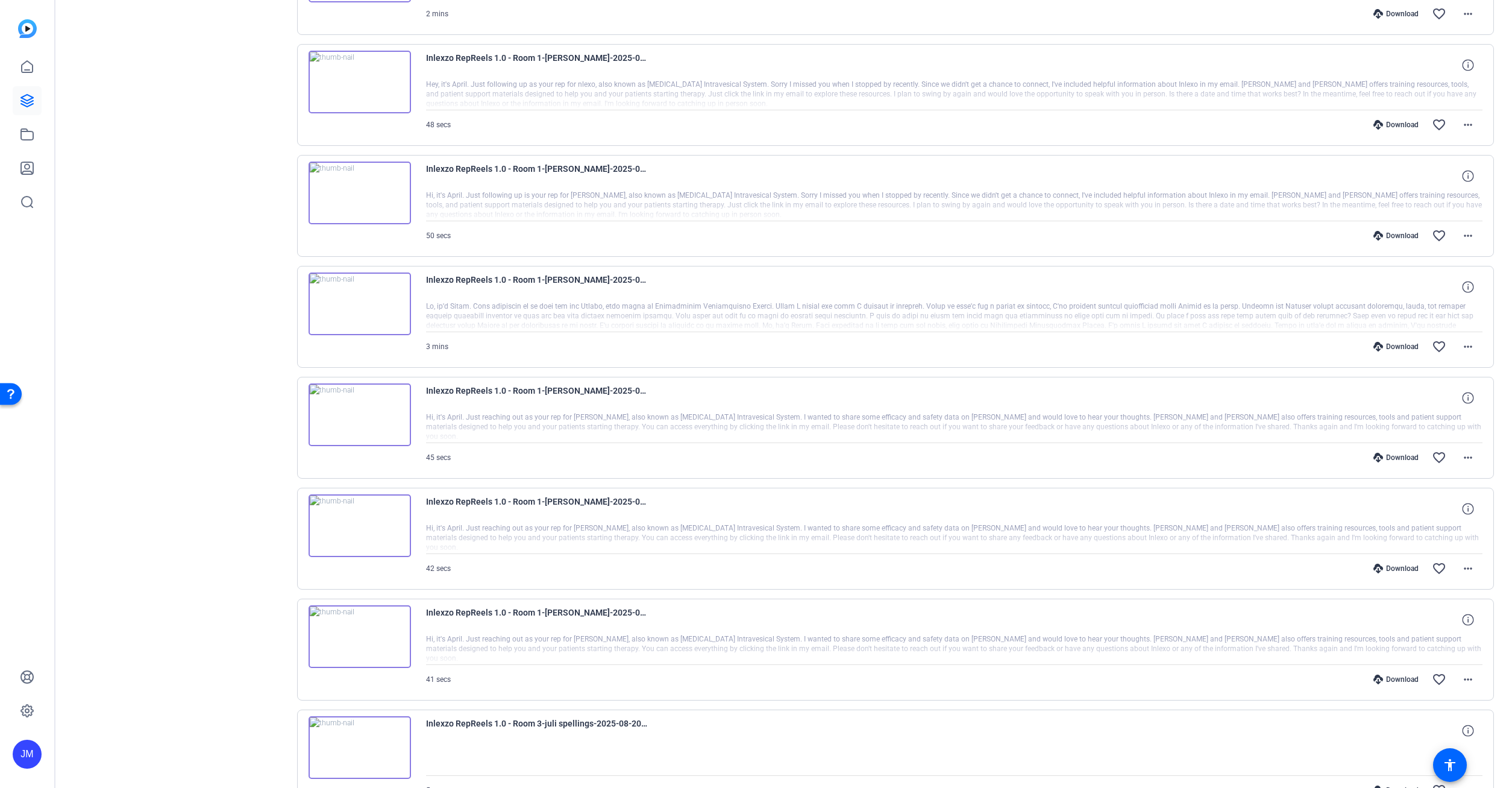
click at [1403, 684] on div "Download favorite_border more_horiz" at bounding box center [1113, 679] width 740 height 29
click at [1403, 679] on div "Download" at bounding box center [1396, 679] width 58 height 10
click at [1439, 677] on mat-icon "favorite_border" at bounding box center [1439, 679] width 15 height 15
click at [1400, 566] on div "Download" at bounding box center [1396, 568] width 58 height 10
click at [1436, 566] on mat-icon "favorite_border" at bounding box center [1439, 569] width 15 height 15
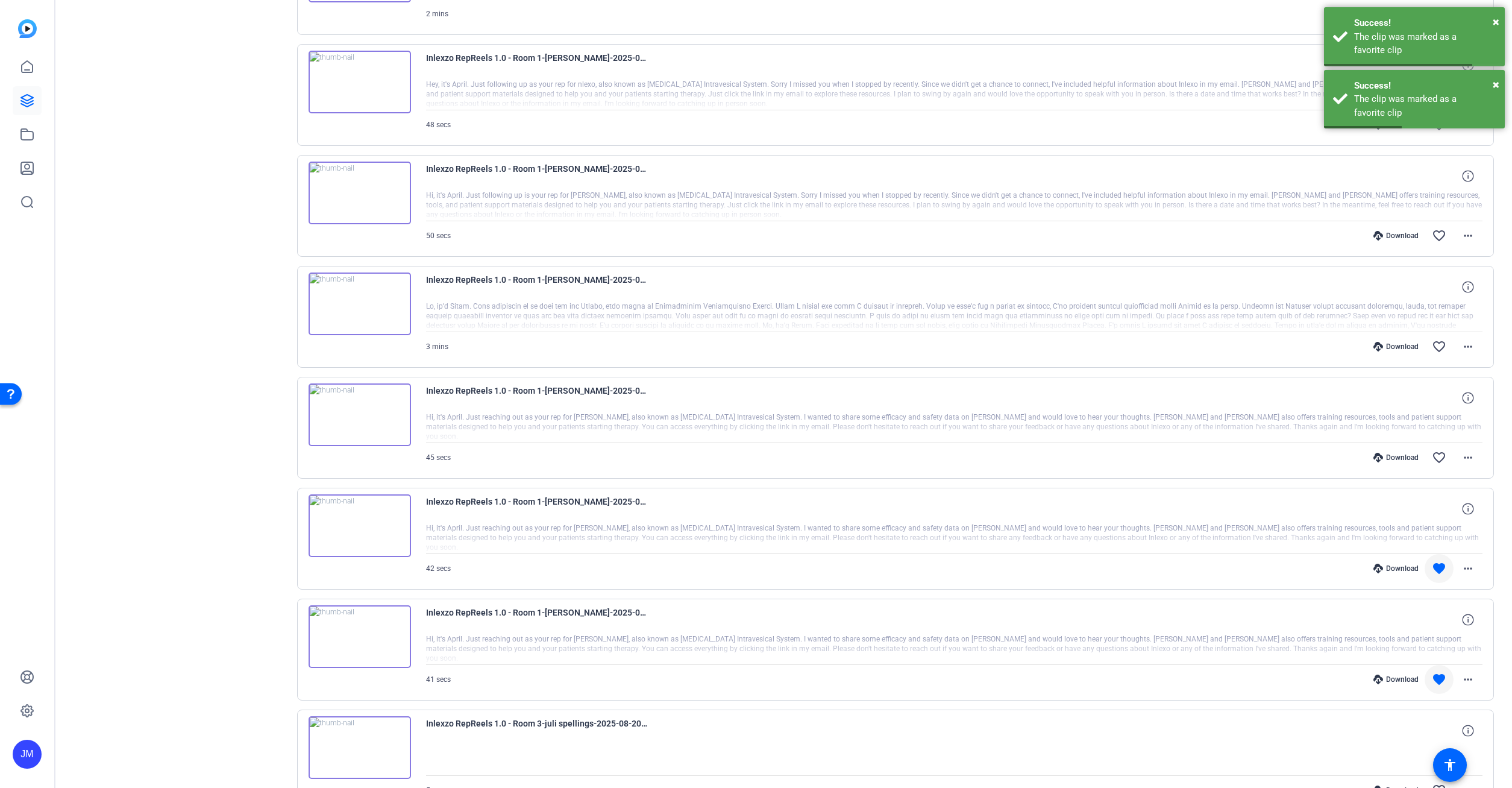
click at [1401, 456] on div "Download" at bounding box center [1396, 458] width 58 height 10
click at [1439, 456] on mat-icon "favorite_border" at bounding box center [1439, 458] width 15 height 15
click at [1400, 344] on div "Download favorite_border more_horiz" at bounding box center [1113, 347] width 740 height 29
click at [1400, 344] on div "Download" at bounding box center [1396, 347] width 58 height 10
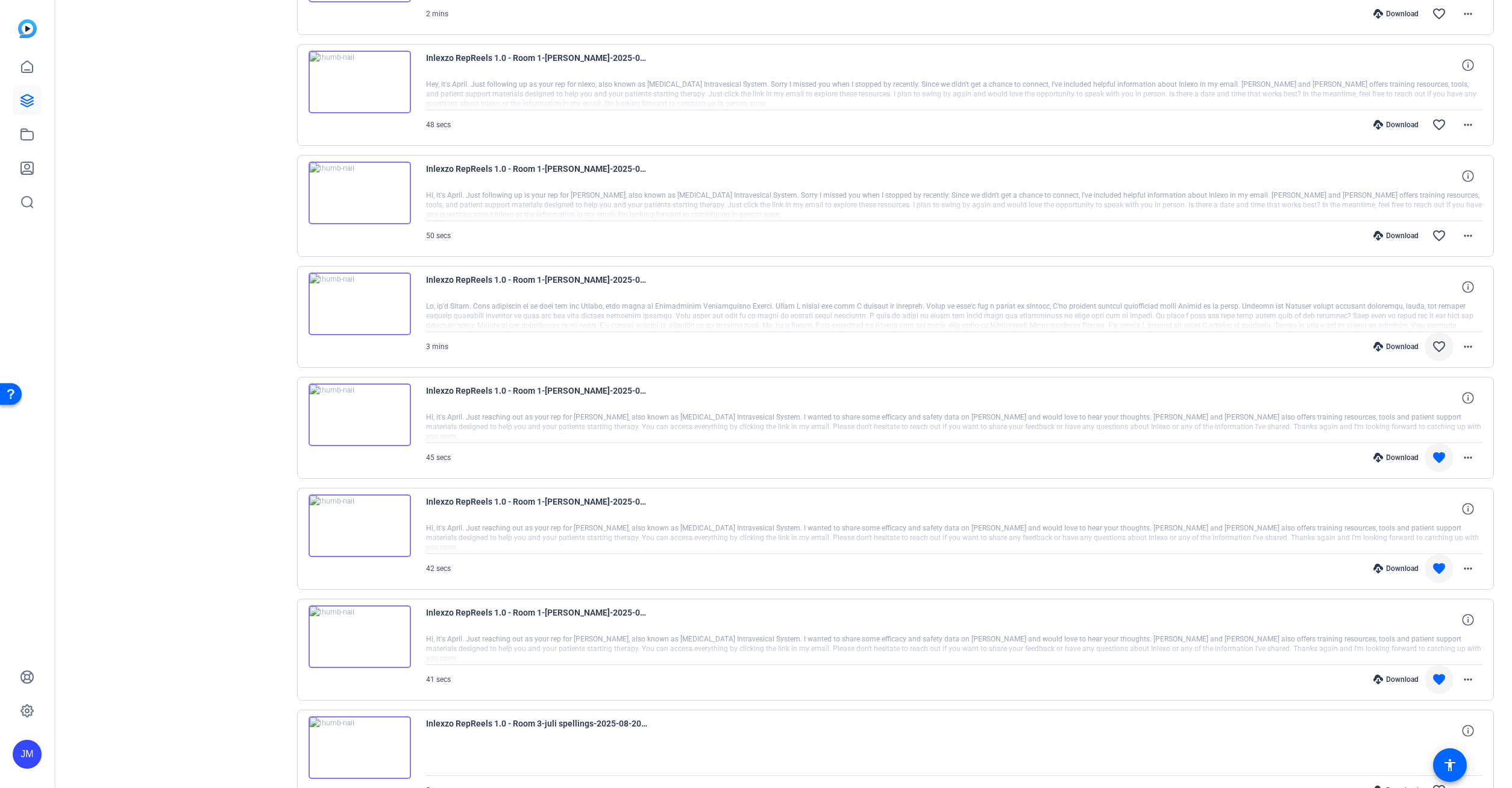
click at [1442, 345] on mat-icon "favorite_border" at bounding box center [1439, 347] width 15 height 15
click at [1401, 232] on div "Download" at bounding box center [1396, 236] width 58 height 10
click at [1435, 235] on mat-icon "favorite_border" at bounding box center [1439, 236] width 15 height 15
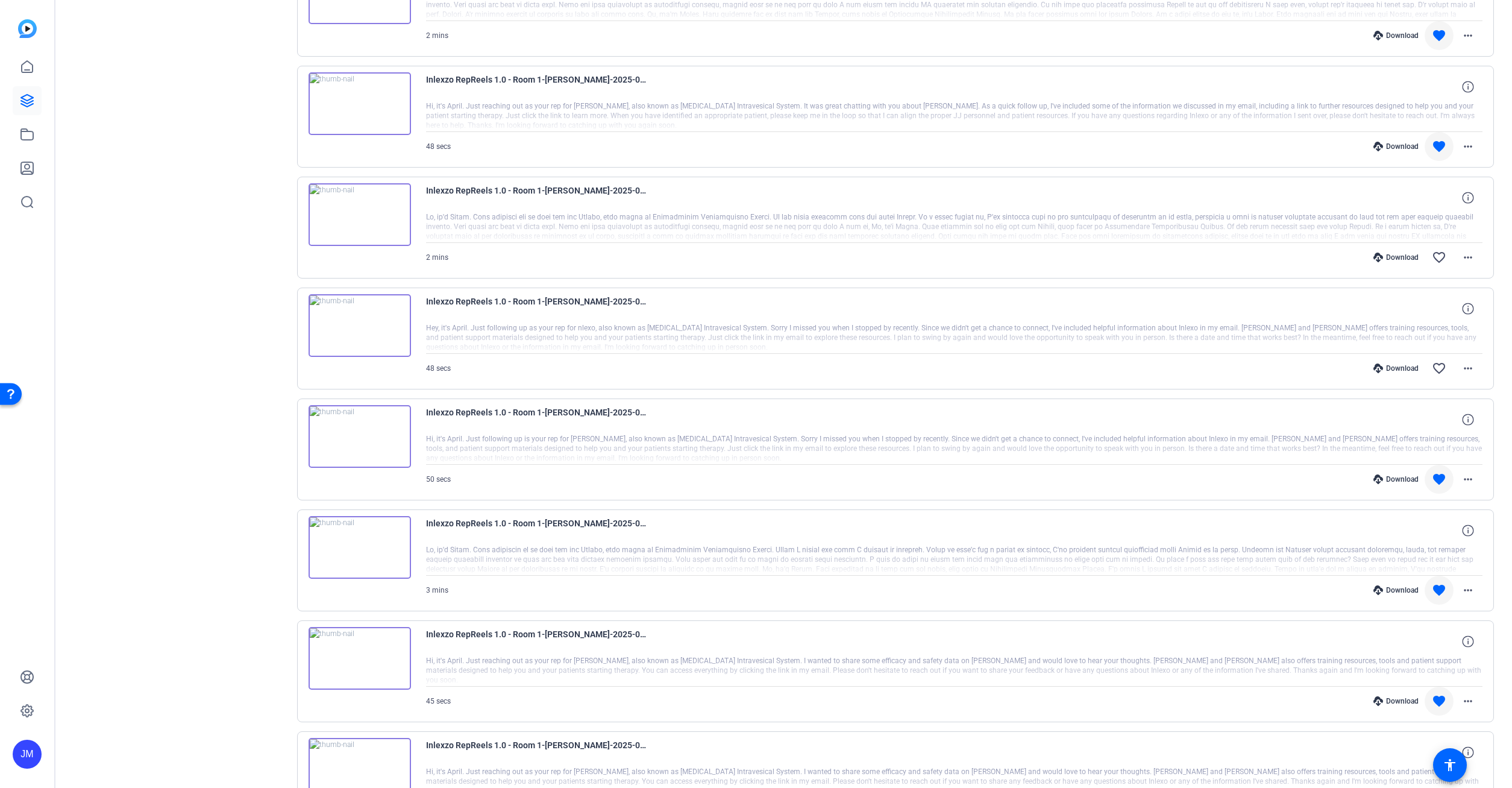
scroll to position [7062, 0]
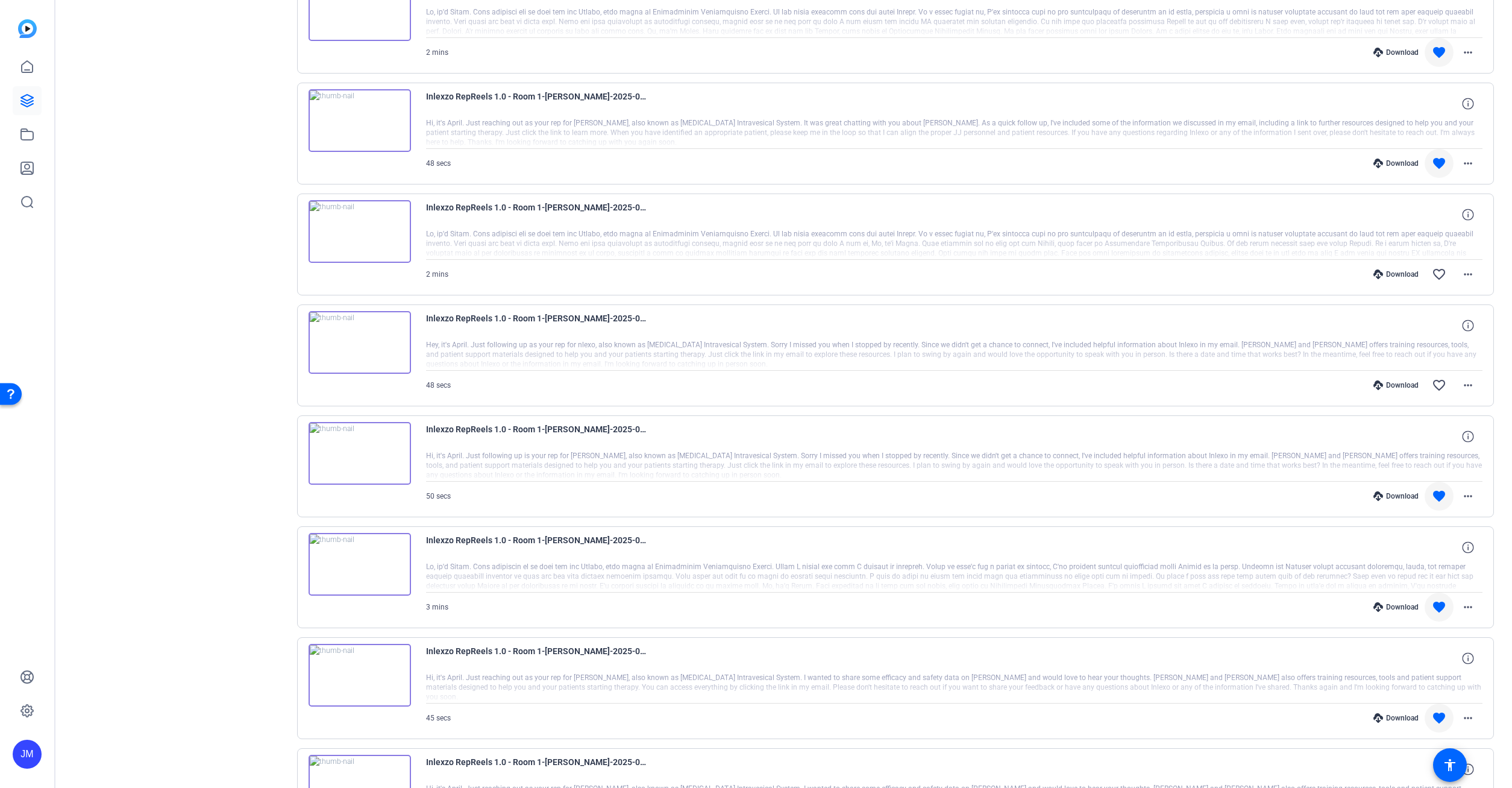
click at [1399, 383] on div "Download" at bounding box center [1396, 385] width 58 height 10
click at [1442, 384] on mat-icon "favorite_border" at bounding box center [1439, 385] width 15 height 15
click at [1408, 275] on div "Download" at bounding box center [1396, 274] width 58 height 10
click at [1443, 276] on mat-icon "favorite_border" at bounding box center [1439, 275] width 15 height 15
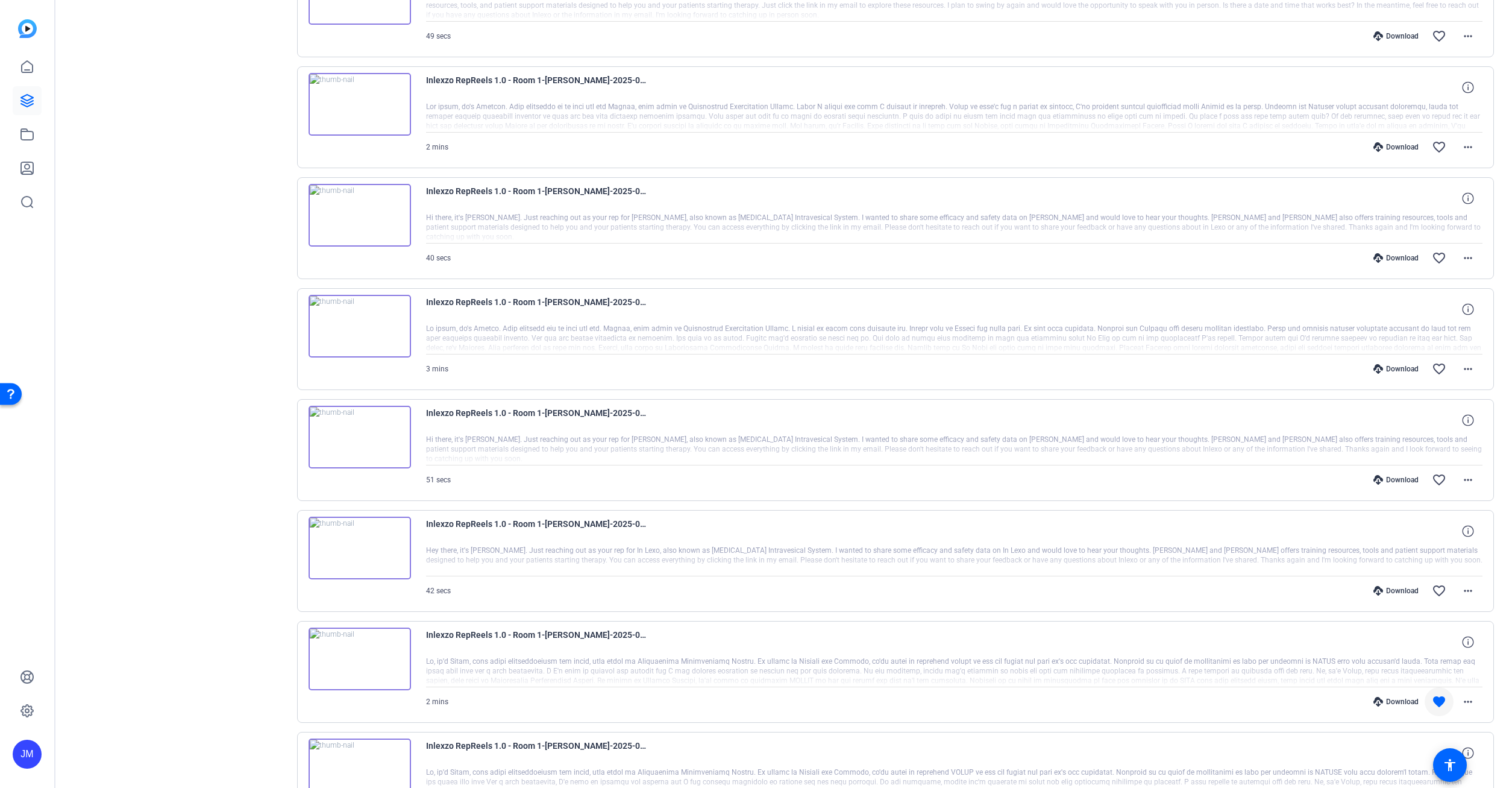
scroll to position [6216, 0]
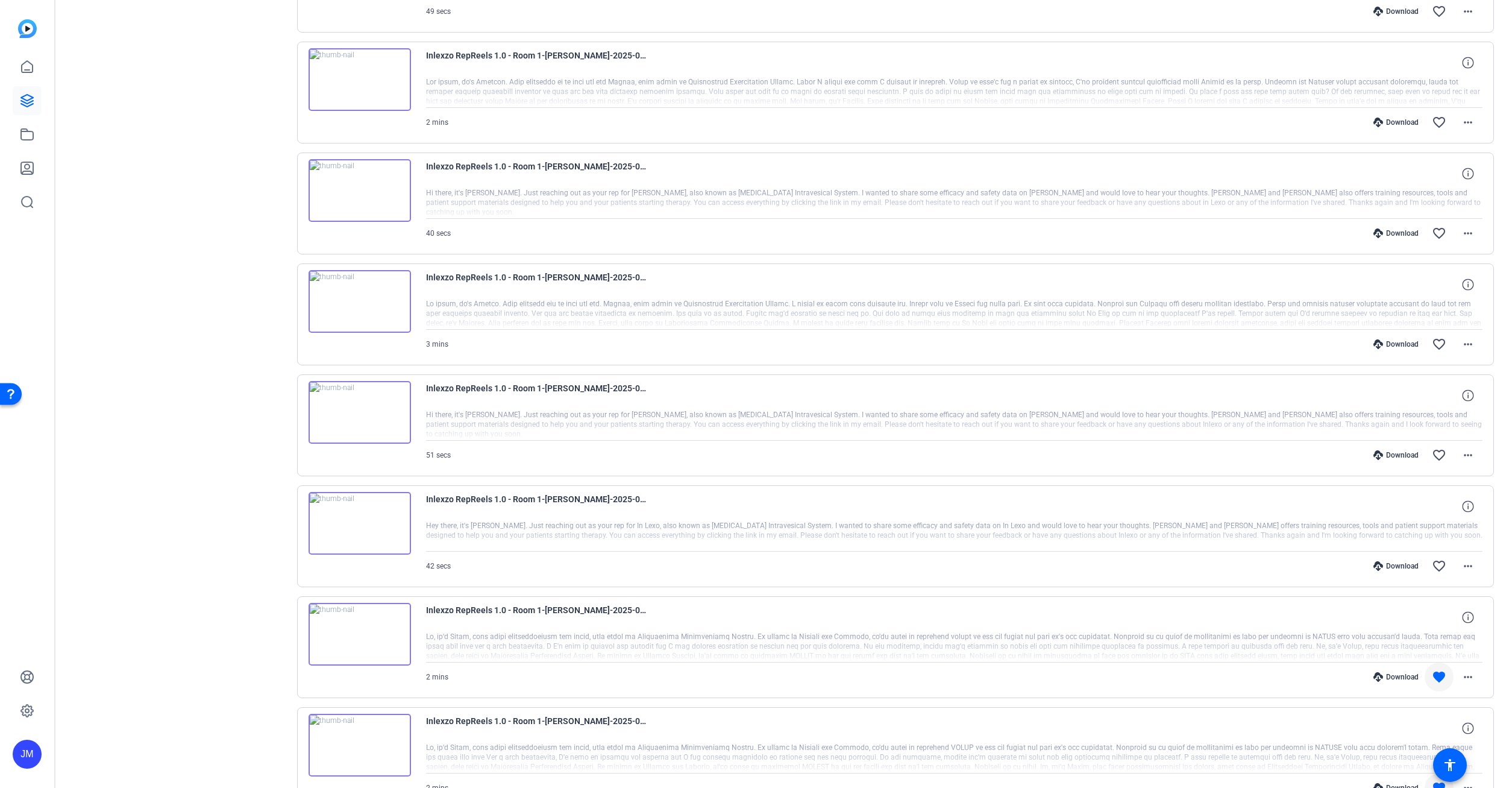
click at [1390, 567] on div "Download" at bounding box center [1396, 567] width 58 height 10
click at [1395, 456] on div "Download" at bounding box center [1396, 456] width 58 height 10
click at [1440, 563] on mat-icon "favorite_border" at bounding box center [1439, 567] width 15 height 15
click at [1439, 463] on span at bounding box center [1439, 456] width 29 height 29
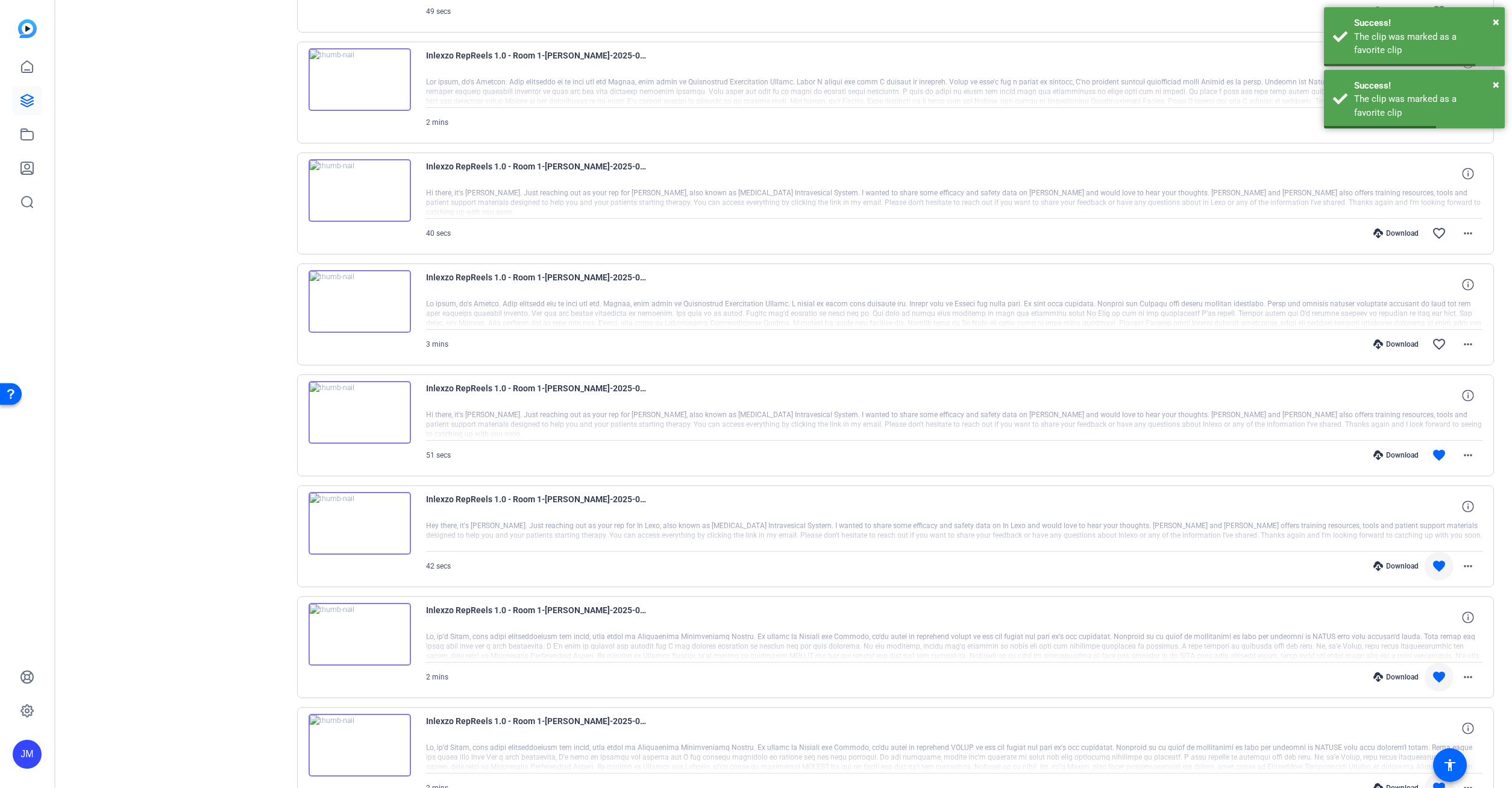
click at [1387, 338] on div "Download favorite_border more_horiz" at bounding box center [1113, 345] width 740 height 29
click at [1393, 341] on div "Download" at bounding box center [1396, 345] width 58 height 10
click at [1442, 342] on mat-icon "favorite_border" at bounding box center [1439, 345] width 15 height 15
click at [1403, 233] on div "Download" at bounding box center [1396, 233] width 58 height 10
click at [1445, 234] on mat-icon "favorite_border" at bounding box center [1439, 233] width 15 height 15
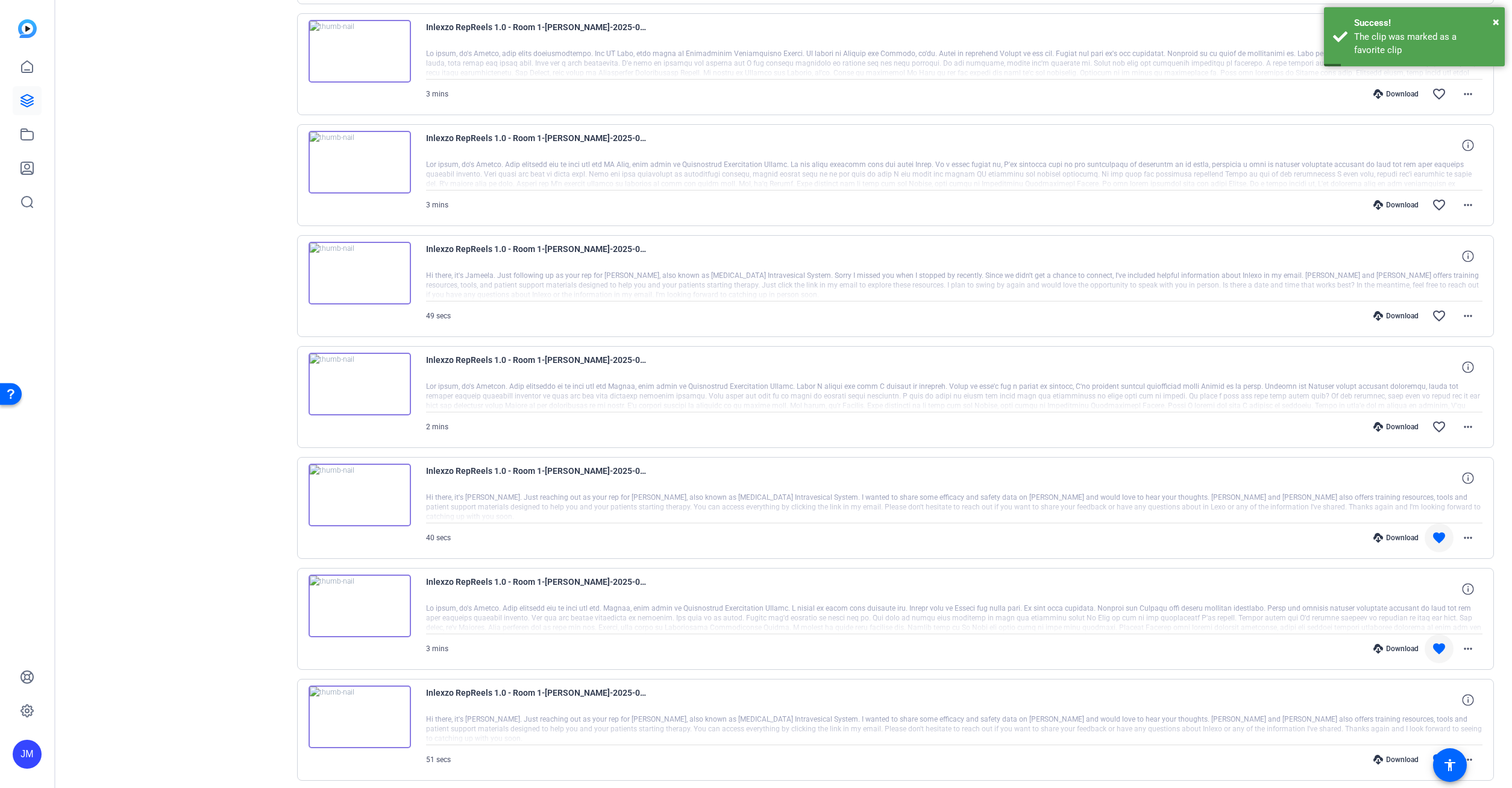
scroll to position [5890, 0]
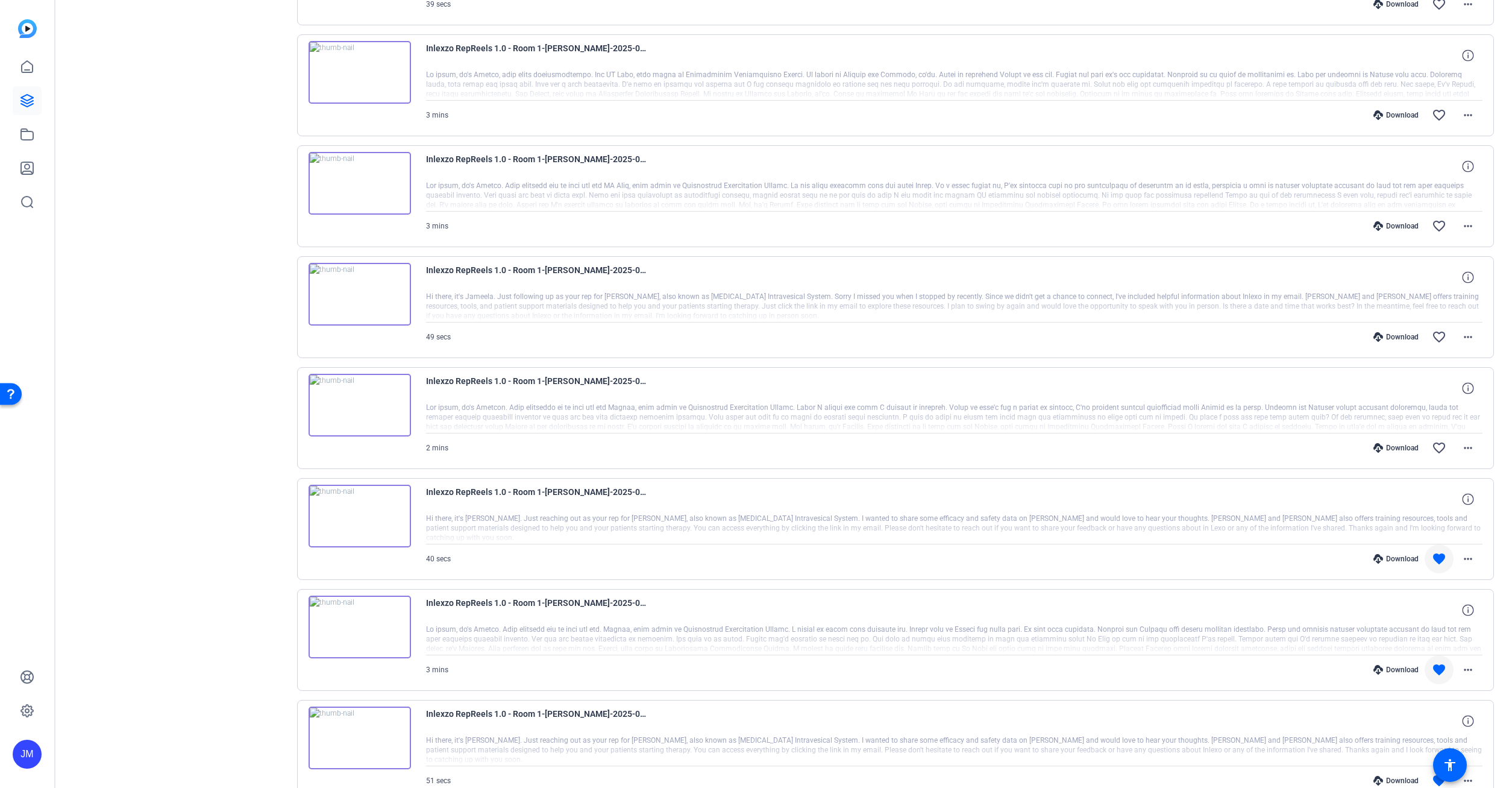
click at [1401, 451] on div "Download" at bounding box center [1396, 448] width 58 height 10
click at [1442, 446] on mat-icon "favorite_border" at bounding box center [1439, 448] width 15 height 15
click at [1403, 333] on div "Download" at bounding box center [1396, 337] width 58 height 10
click at [1439, 335] on mat-icon "favorite_border" at bounding box center [1439, 337] width 15 height 15
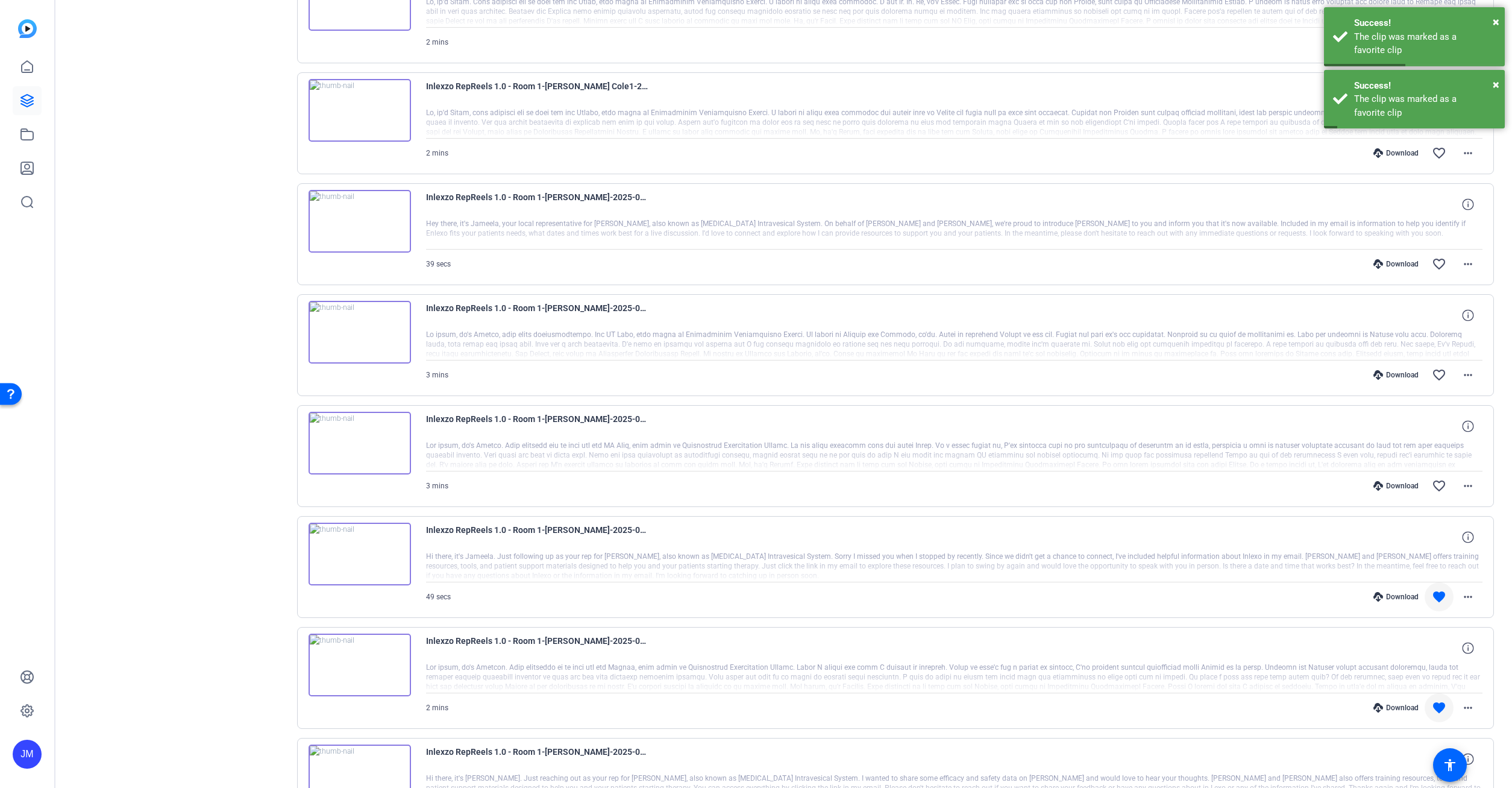
scroll to position [5629, 0]
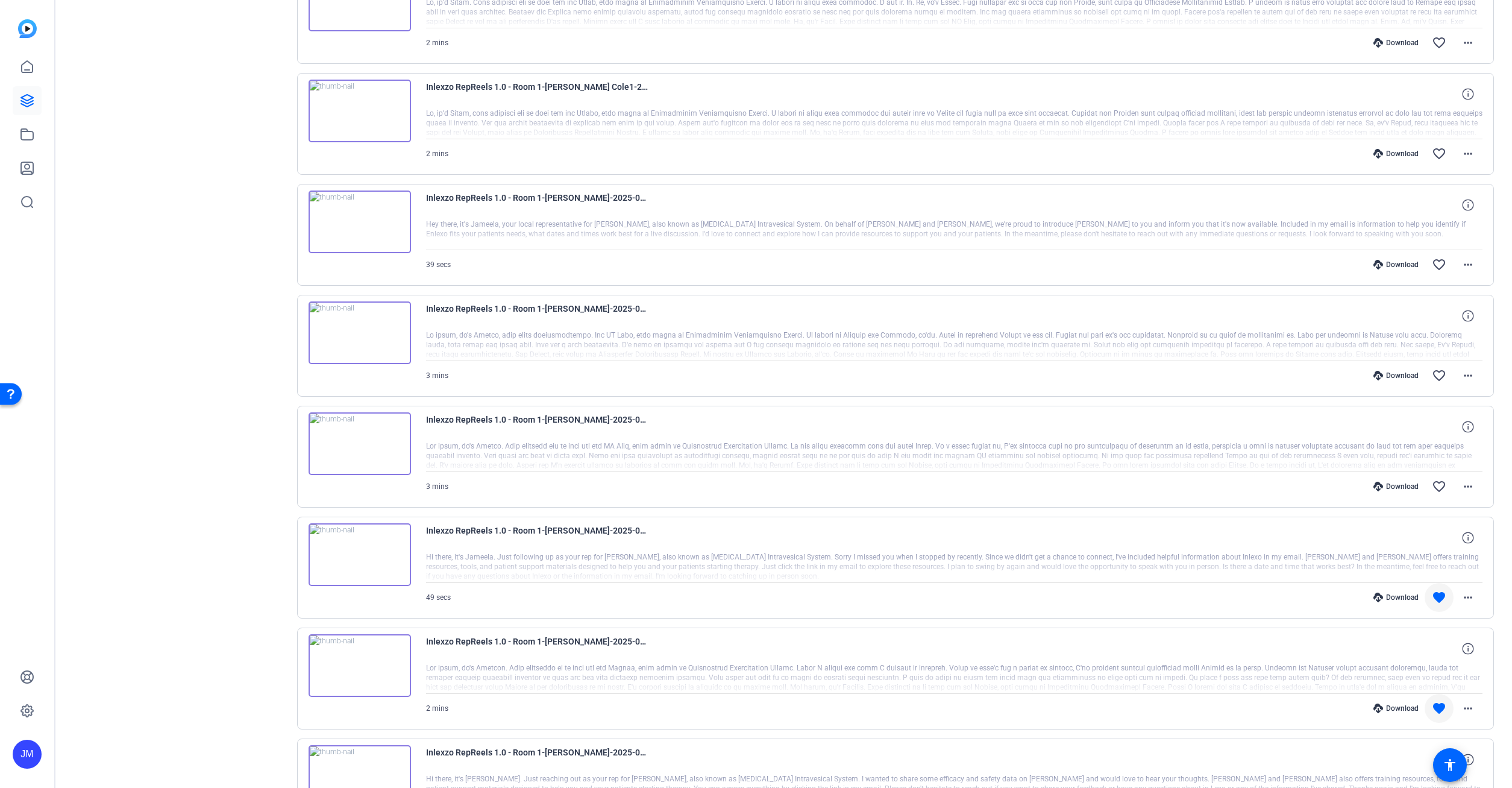
click at [1399, 488] on div "Download" at bounding box center [1396, 486] width 58 height 10
click at [1439, 484] on mat-icon "favorite_border" at bounding box center [1439, 486] width 15 height 15
click at [1404, 373] on div "Download" at bounding box center [1396, 375] width 58 height 10
click at [1441, 375] on mat-icon "favorite_border" at bounding box center [1439, 375] width 15 height 15
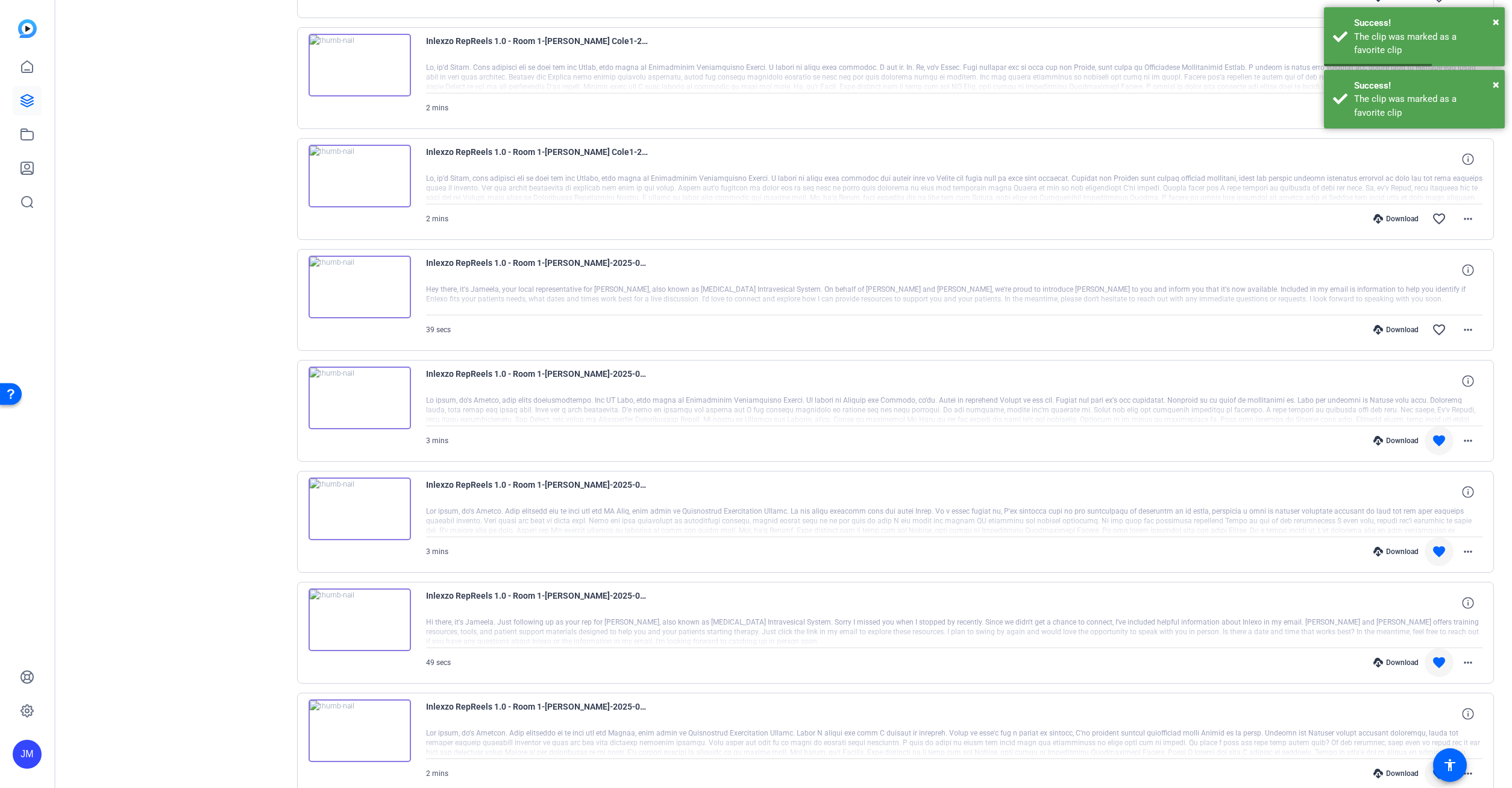
scroll to position [5499, 0]
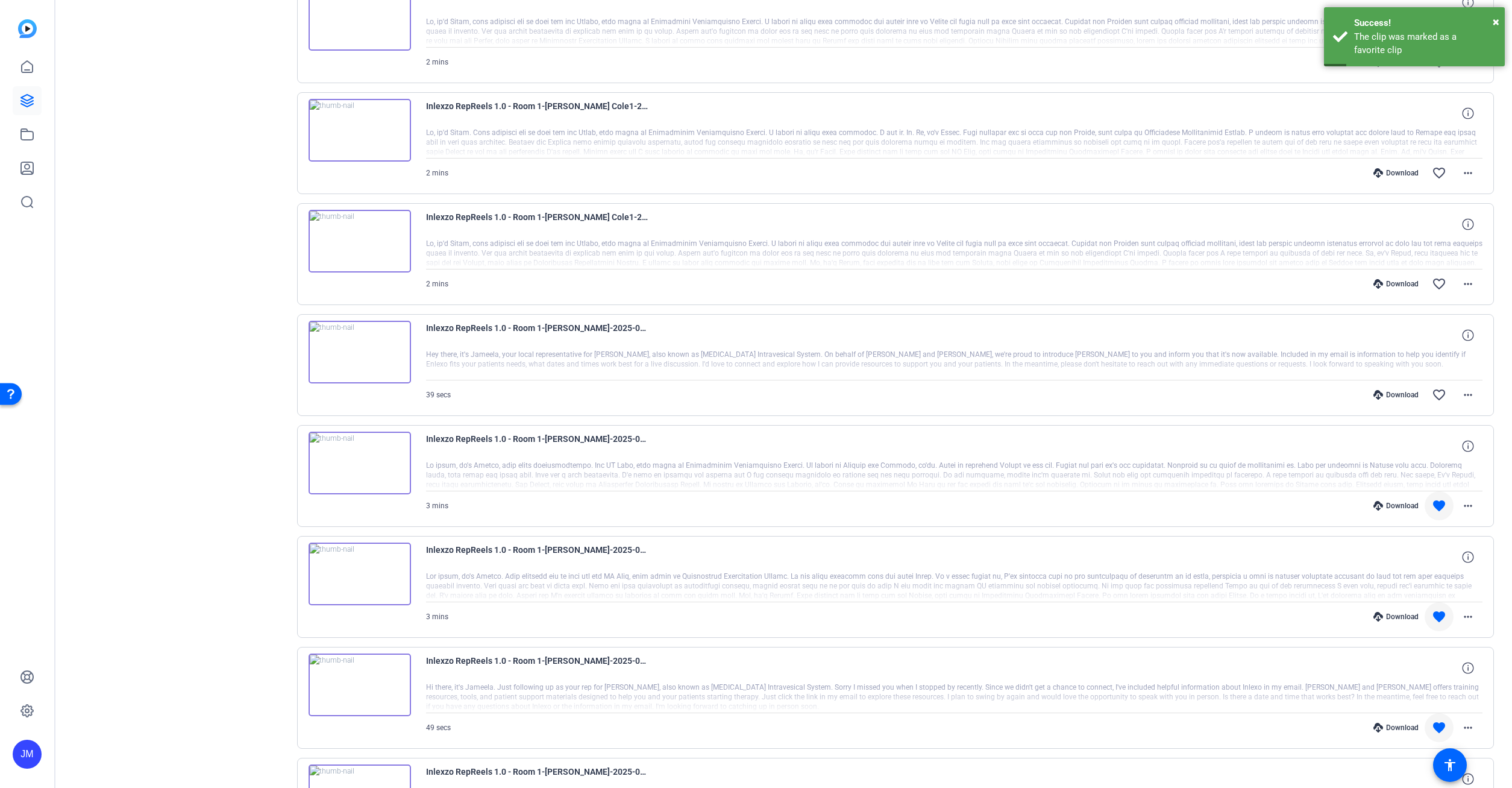
click at [1401, 392] on div "Download" at bounding box center [1396, 395] width 58 height 10
click at [1443, 392] on mat-icon "favorite_border" at bounding box center [1439, 395] width 15 height 15
